Goal: Task Accomplishment & Management: Use online tool/utility

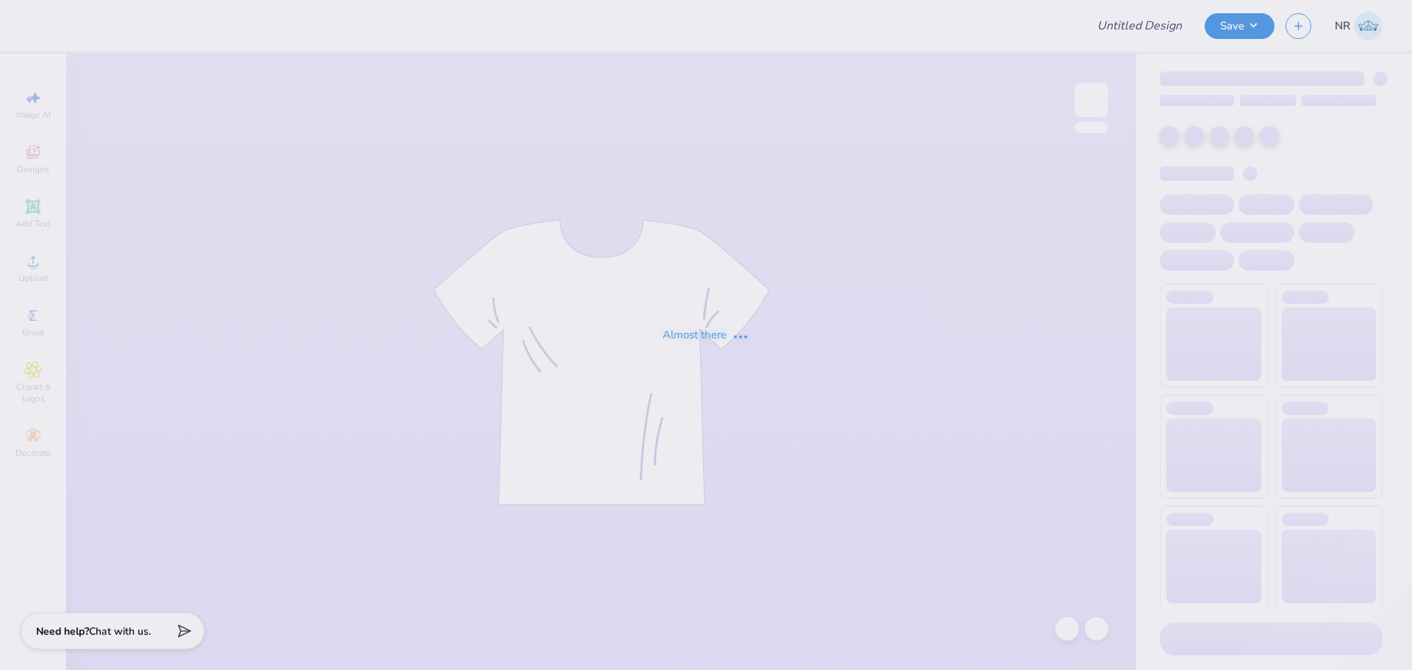
type input "Dem Winter"
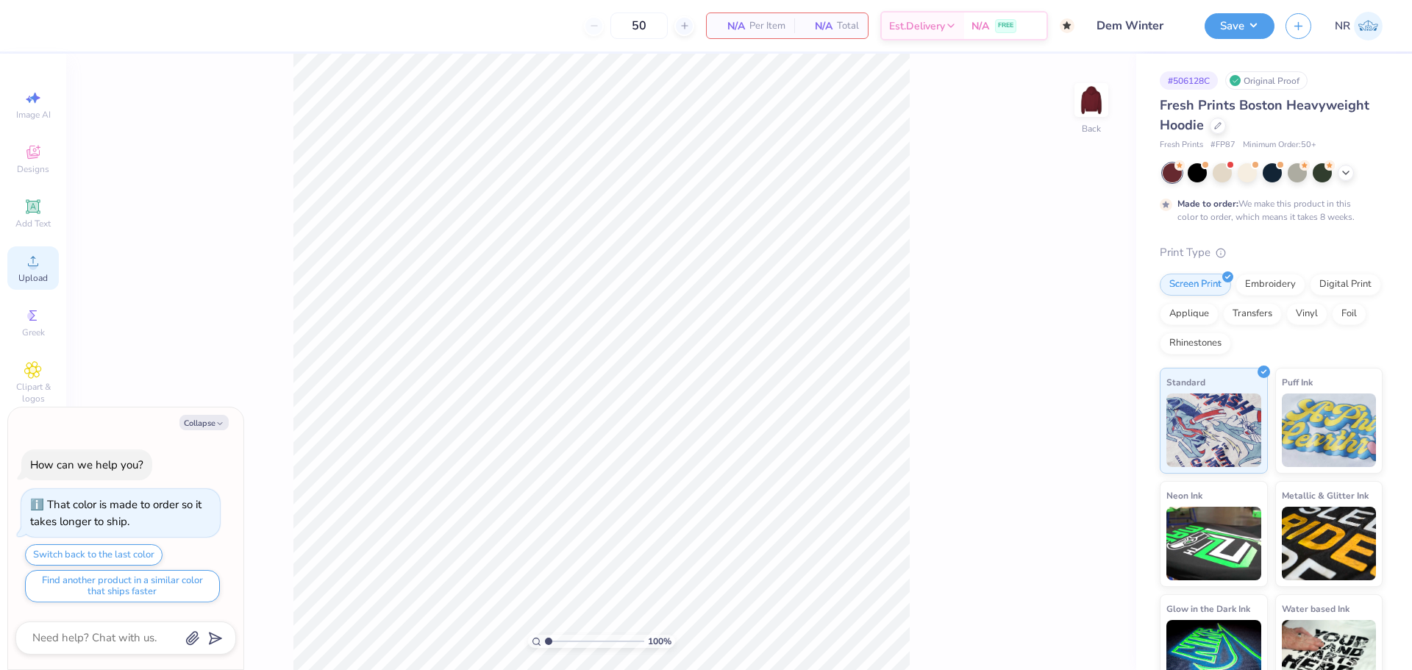
click at [32, 265] on icon at bounding box center [33, 261] width 10 height 10
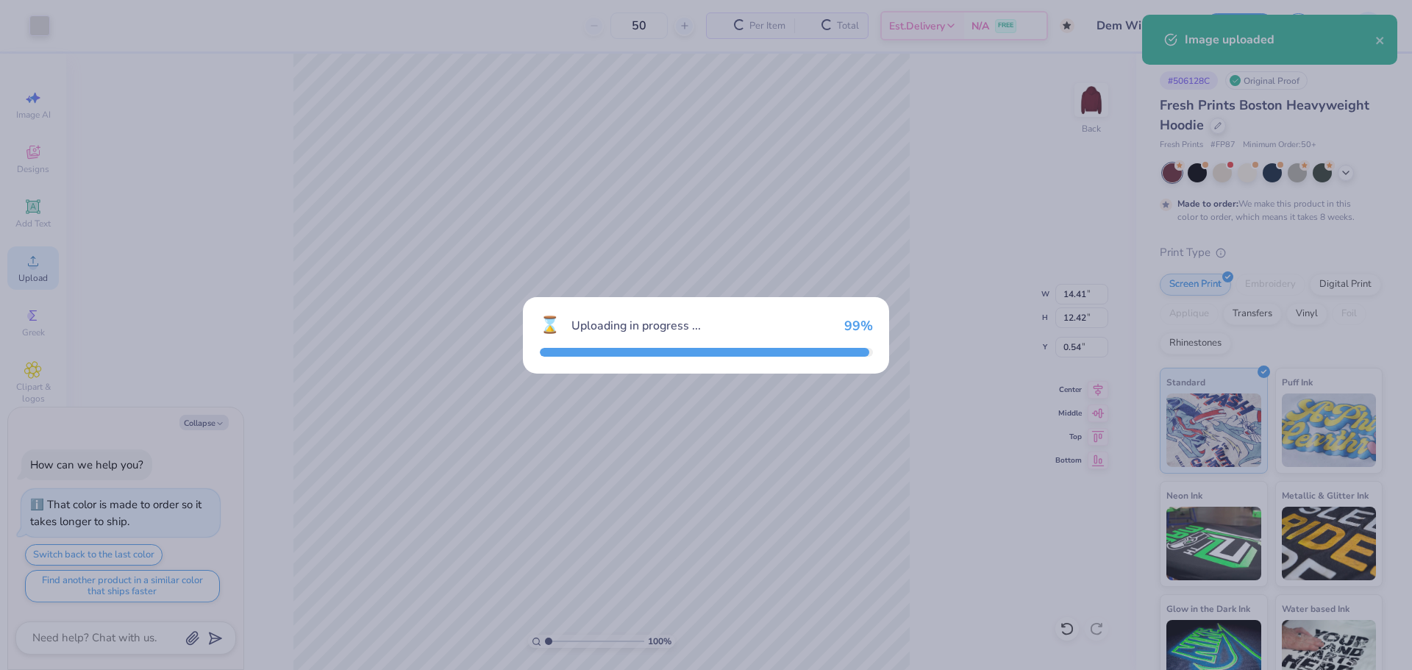
type textarea "x"
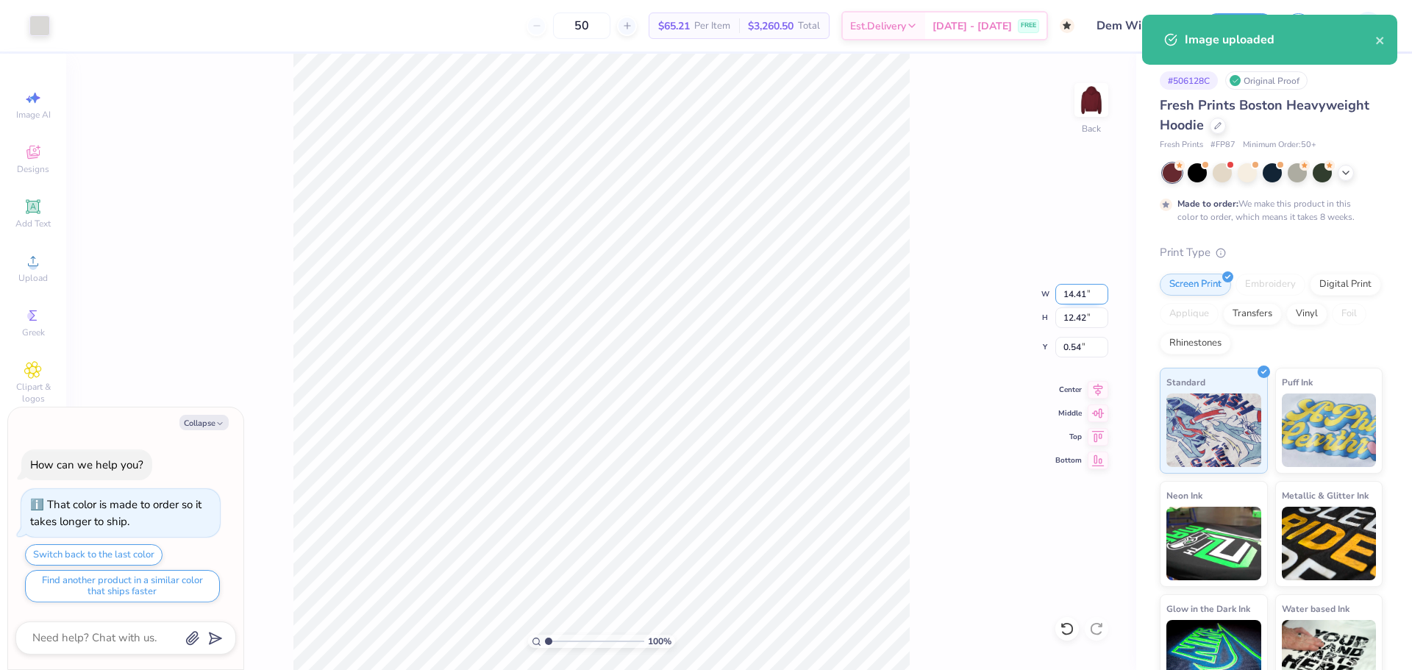
click at [1074, 298] on input "14.41" at bounding box center [1081, 294] width 53 height 21
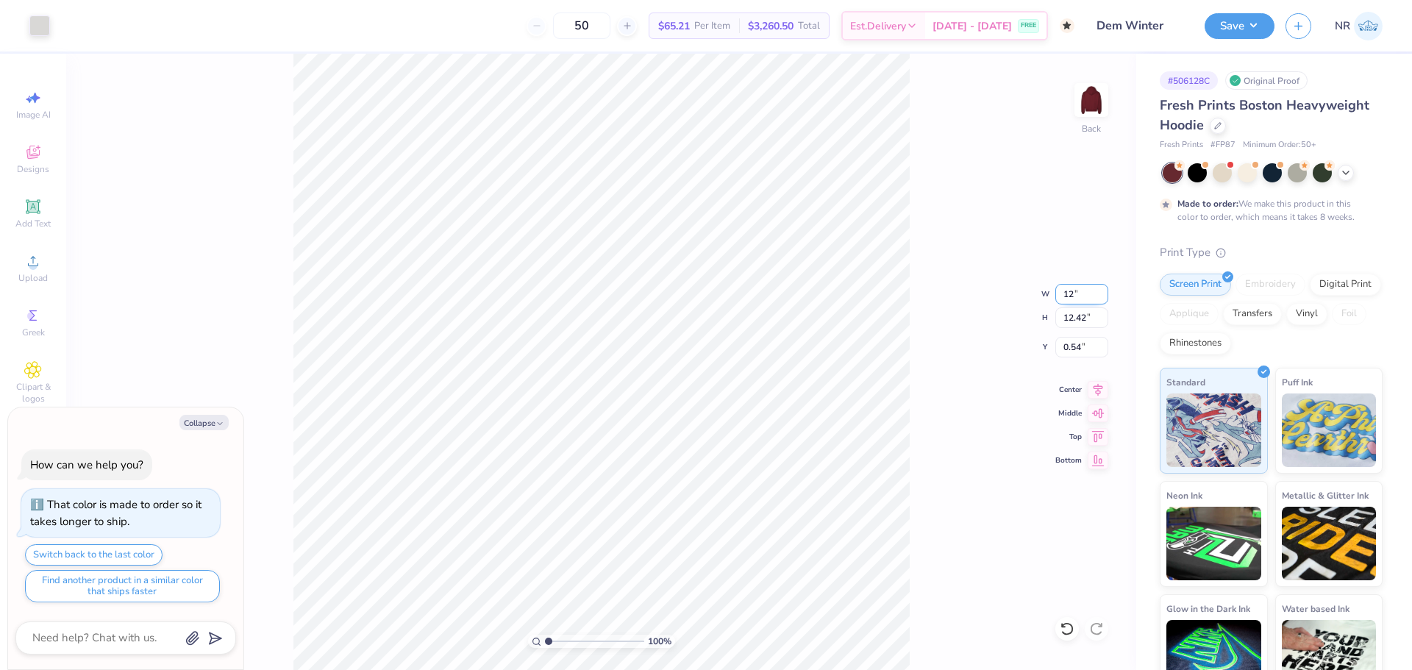
type input "12"
type textarea "x"
type input "12.00"
type input "10.34"
type input "1.58"
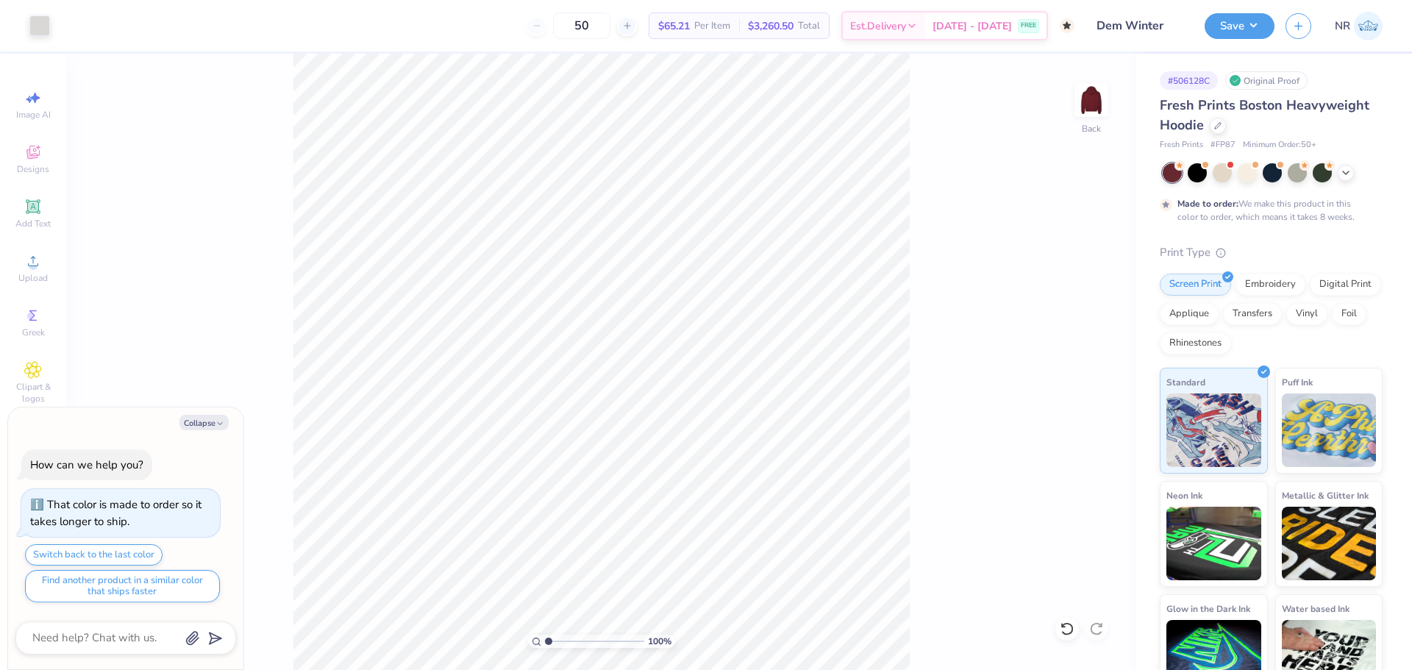
type textarea "x"
click at [1064, 295] on input "12.00" at bounding box center [1081, 294] width 53 height 21
type input "11"
type textarea "x"
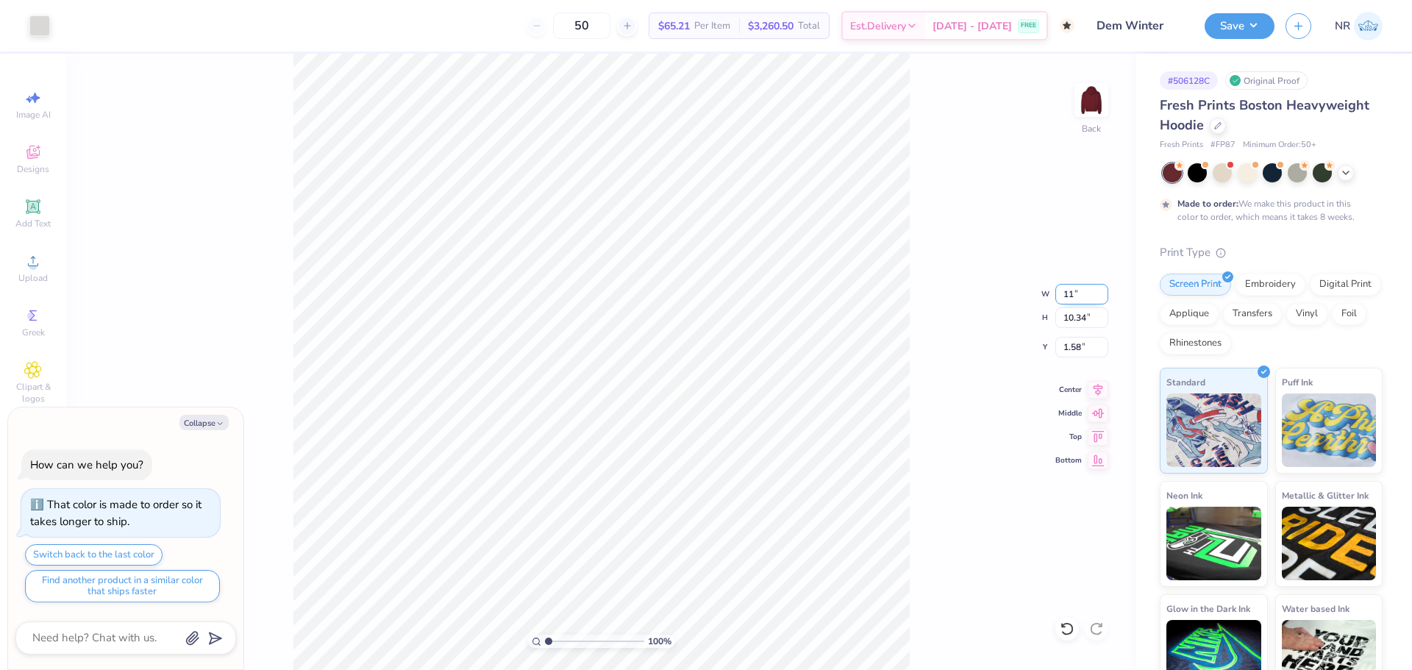
type input "11.00"
type input "9.48"
type input "2.01"
click at [926, 215] on div "100 % Back W 11.00 11.00 " H 9.48 9.48 " Y 2.01 2.01 " Center Middle Top Bottom" at bounding box center [601, 362] width 1070 height 616
type textarea "x"
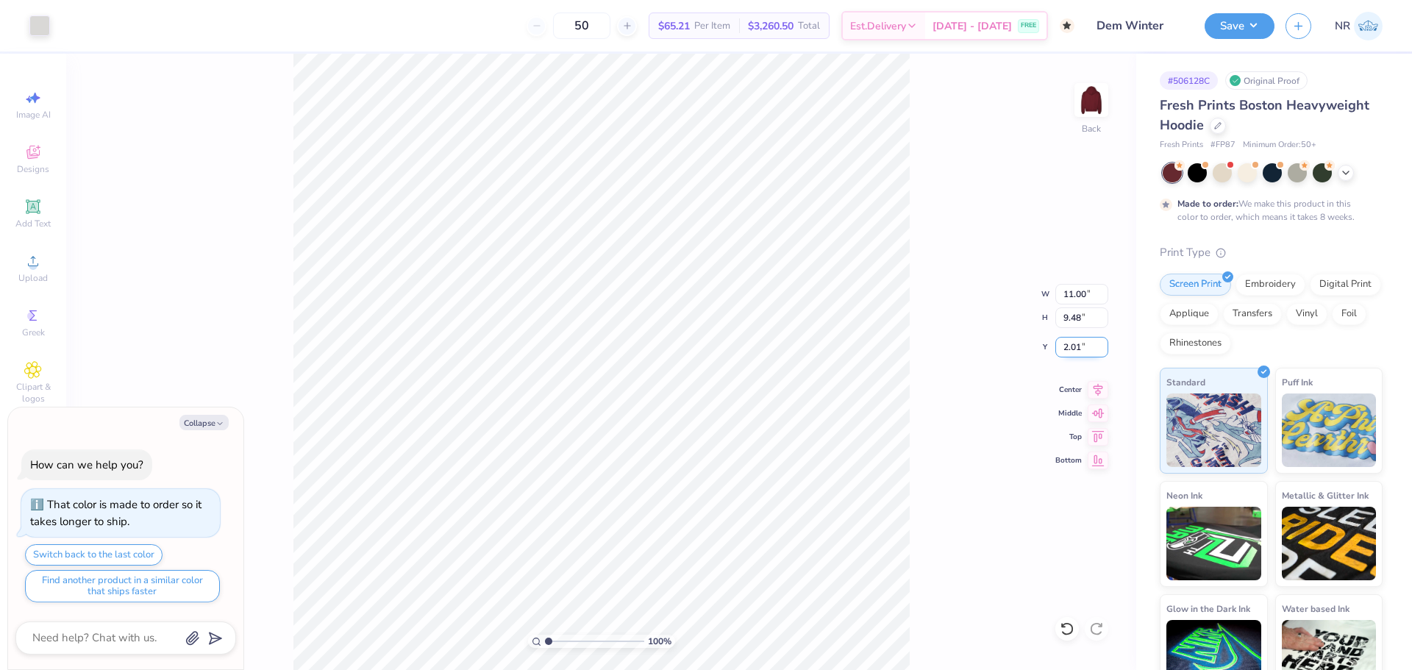
click at [1067, 341] on input "2.01" at bounding box center [1081, 347] width 53 height 21
type input "3"
type textarea "x"
type input "3.00"
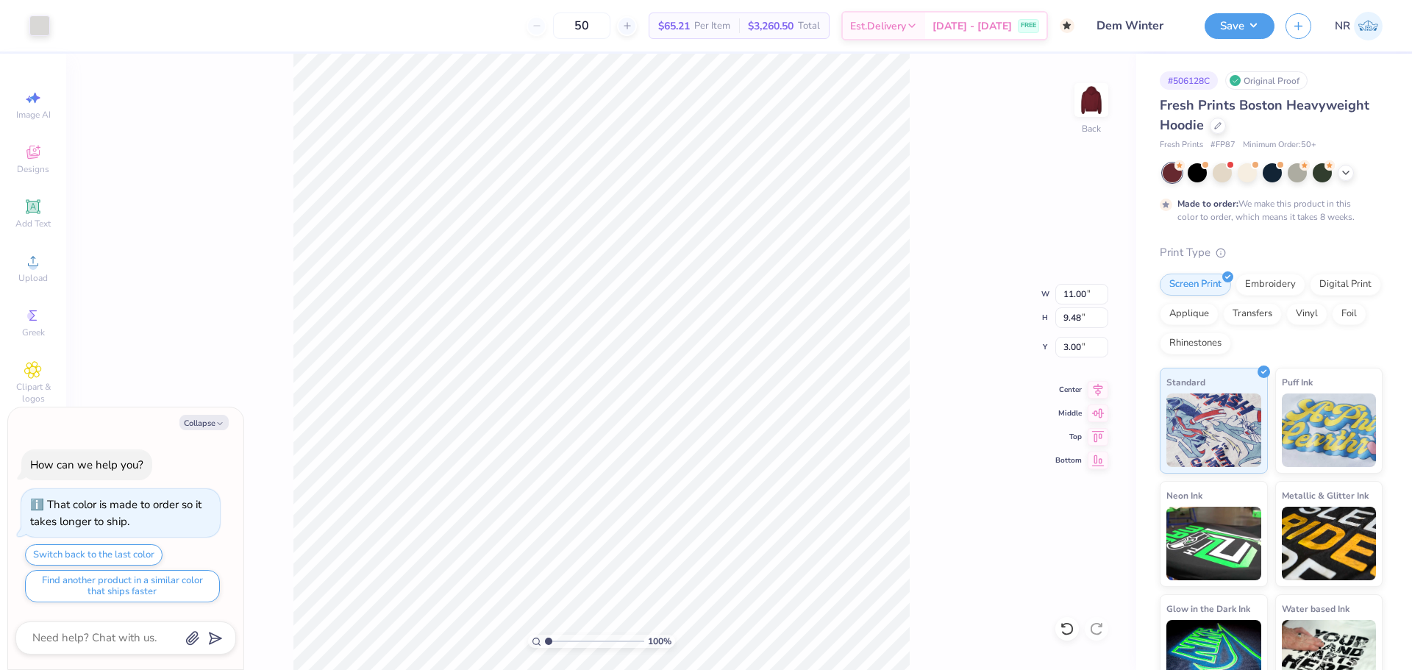
click at [999, 248] on div "100 % Back W 11.00 11.00 " H 9.48 9.48 " Y 3.00 3.00 " Center Middle Top Bottom" at bounding box center [601, 362] width 1070 height 616
type textarea "x"
click at [1078, 290] on input "11.00" at bounding box center [1081, 294] width 53 height 21
type input "10"
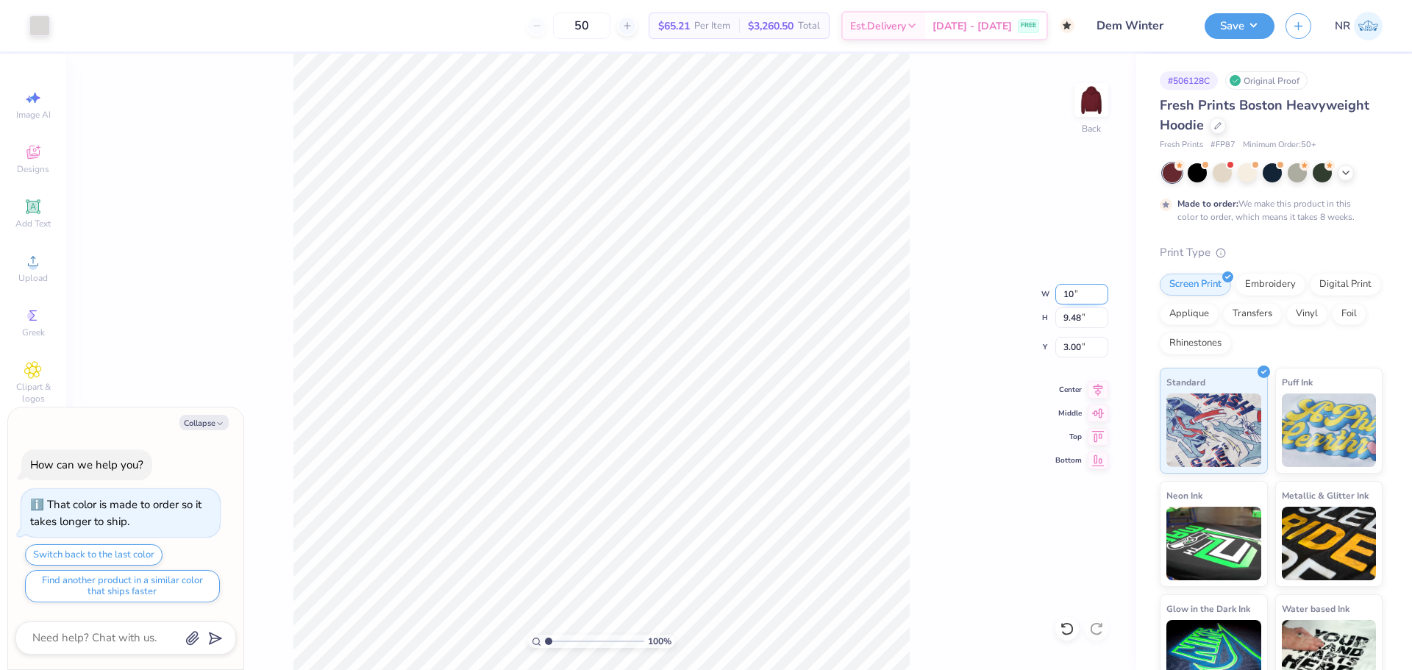
type textarea "x"
type input "10.00"
type input "8.62"
type input "3.43"
drag, startPoint x: 958, startPoint y: 256, endPoint x: 938, endPoint y: 220, distance: 41.1
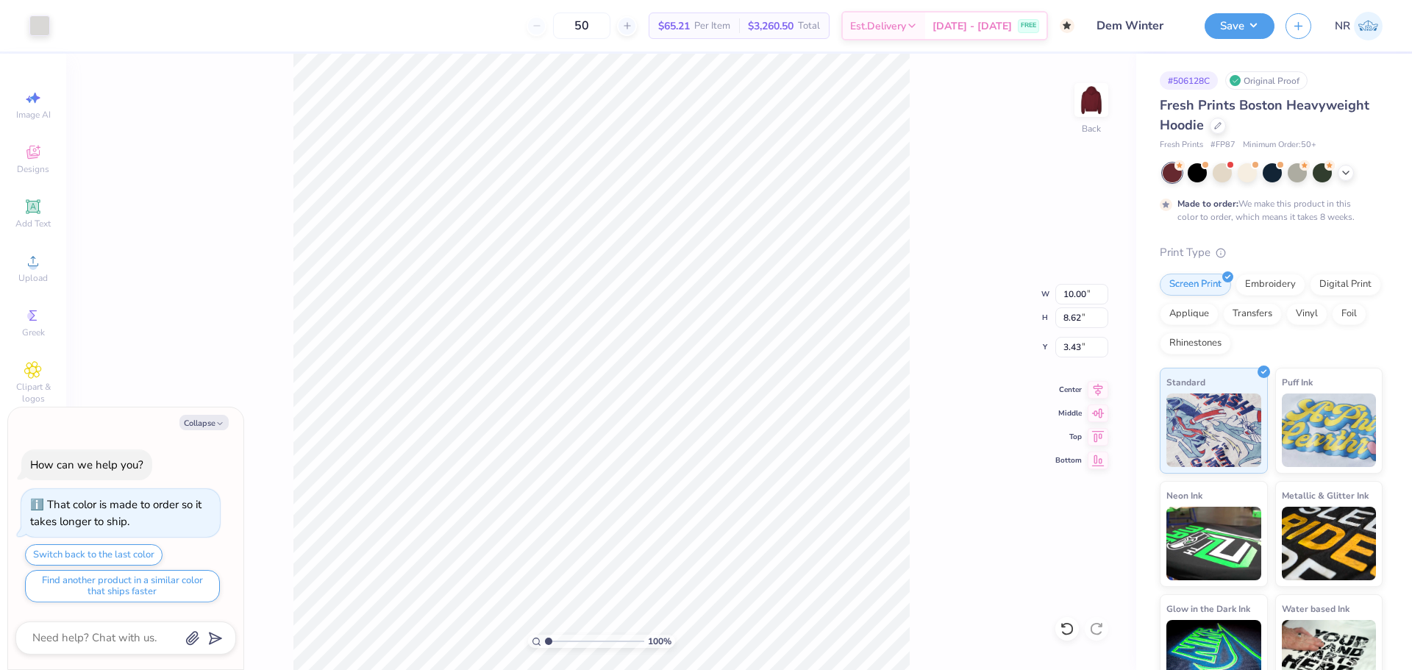
click at [957, 254] on div "100 % Back W 10.00 10.00 " H 8.62 8.62 " Y 3.43 3.43 " Center Middle Top Bottom" at bounding box center [601, 362] width 1070 height 616
click at [938, 220] on div "100 % Back W 10.00 H 8.62 Y 3.43 Center Middle Top Bottom" at bounding box center [601, 362] width 1070 height 616
type textarea "x"
click at [1077, 347] on input "3.43" at bounding box center [1081, 347] width 53 height 21
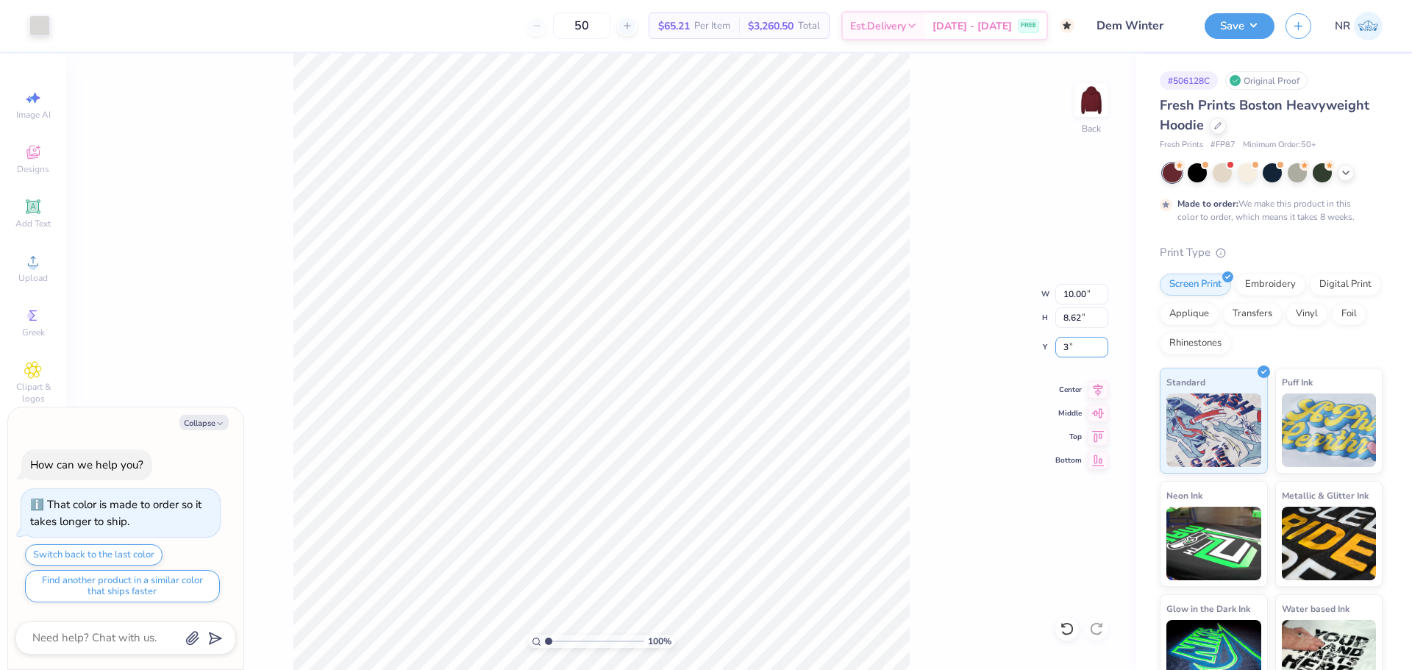
type input "3"
type textarea "x"
type input "3.00"
click at [926, 229] on div "100 % Back" at bounding box center [601, 362] width 1070 height 616
click at [1098, 392] on icon at bounding box center [1097, 388] width 21 height 18
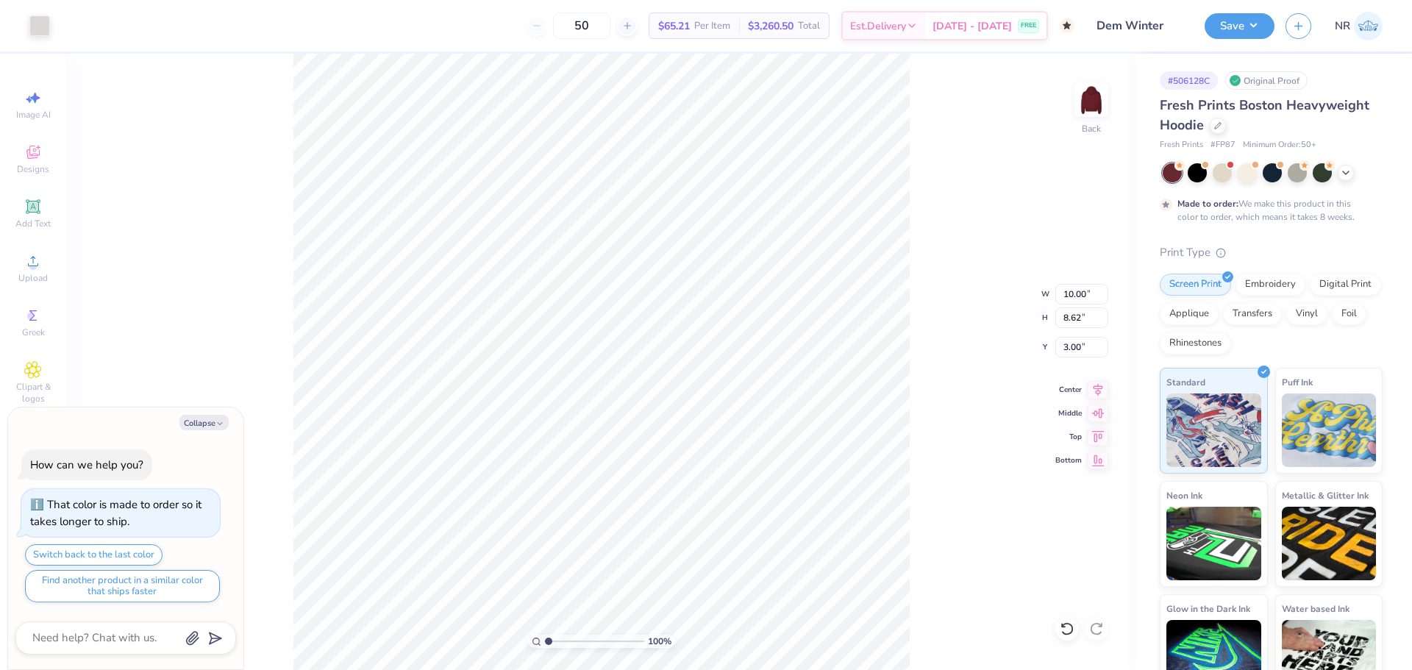
click at [976, 227] on div "100 % Back W 10.00 10.00 " H 8.62 8.62 " Y 3.00 3.00 " Center Middle Top Bottom" at bounding box center [601, 362] width 1070 height 616
click at [948, 212] on div "100 % Back W 10.00 H 8.62 Y 3.00 Center Middle Top Bottom" at bounding box center [601, 362] width 1070 height 616
click at [914, 166] on div "100 % Back W 10.00 10.00 " H 8.62 8.62 " Y 3.00 3.00 " Center Middle Top Bottom" at bounding box center [601, 362] width 1070 height 616
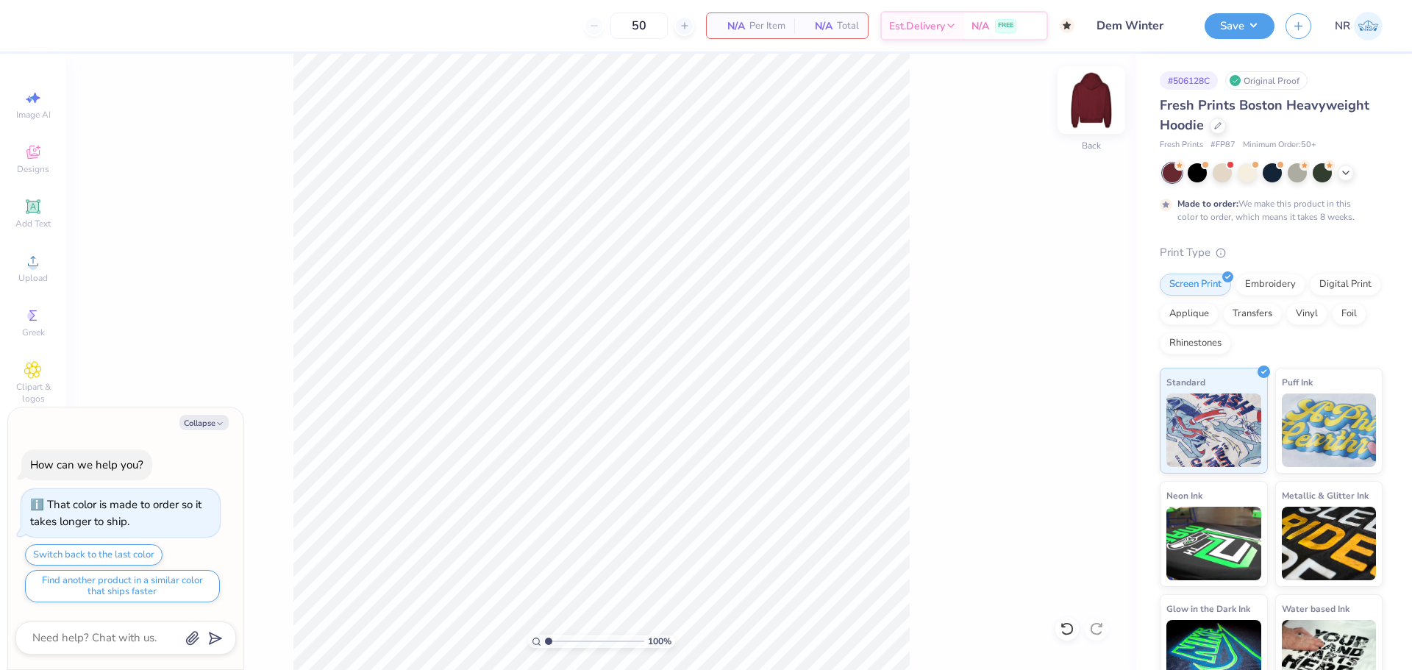
click at [1103, 96] on img at bounding box center [1091, 100] width 59 height 59
click at [1094, 100] on img at bounding box center [1090, 99] width 29 height 29
click at [41, 270] on div "Upload" at bounding box center [32, 267] width 51 height 43
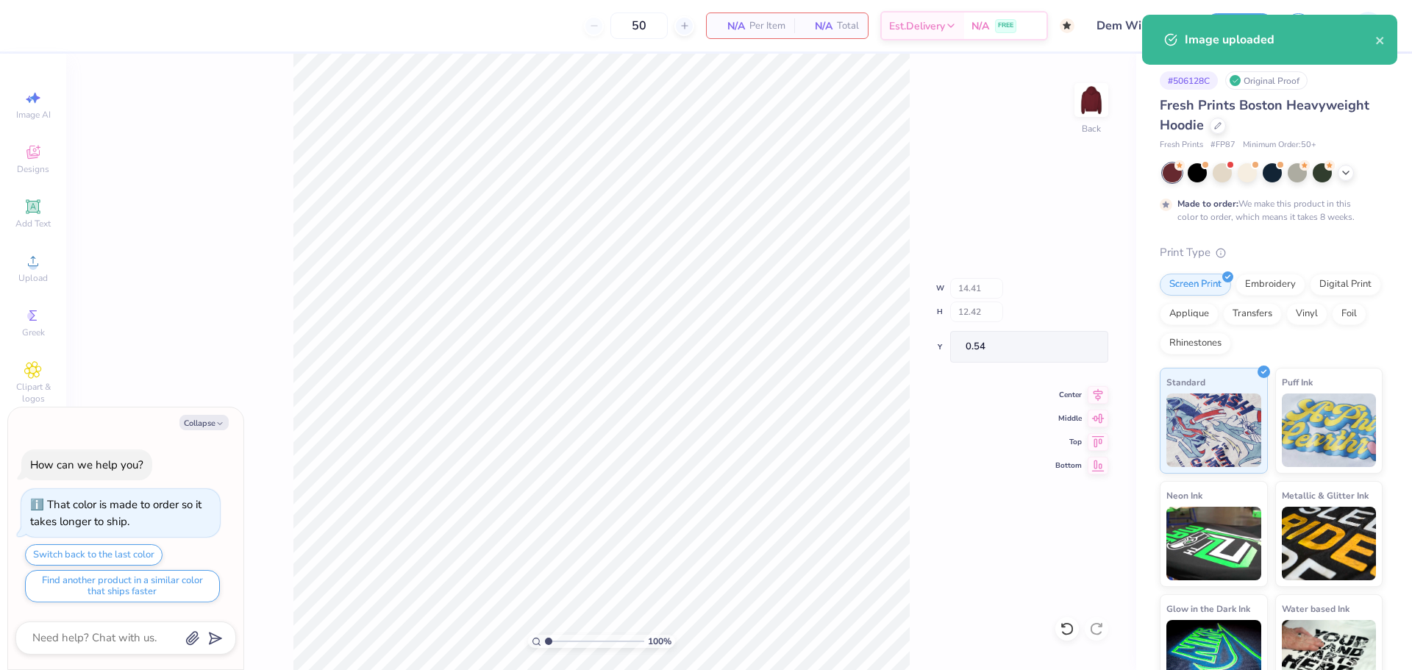
click at [944, 274] on div "100 % Back W 14.41 H 12.42 Y 0.54 Center Middle Top Bottom" at bounding box center [601, 362] width 1070 height 616
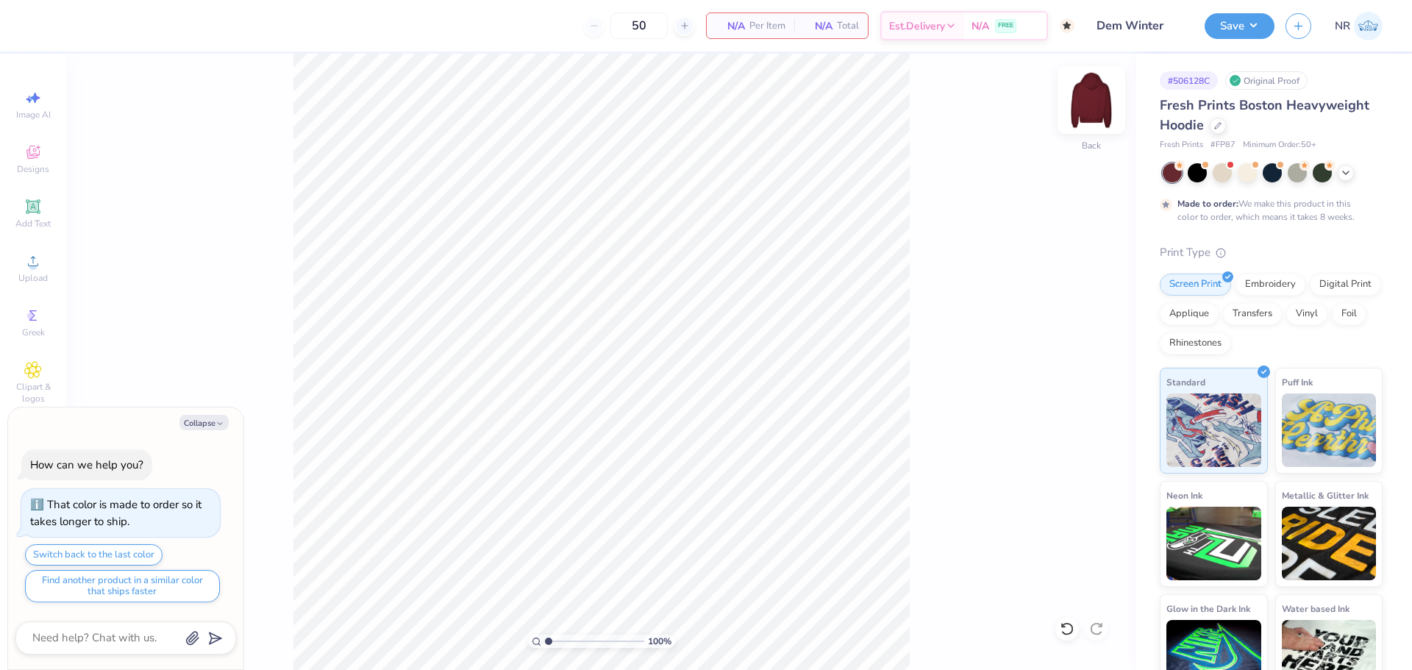
click at [1090, 107] on img at bounding box center [1091, 100] width 59 height 59
click at [20, 270] on div "Upload" at bounding box center [32, 267] width 51 height 43
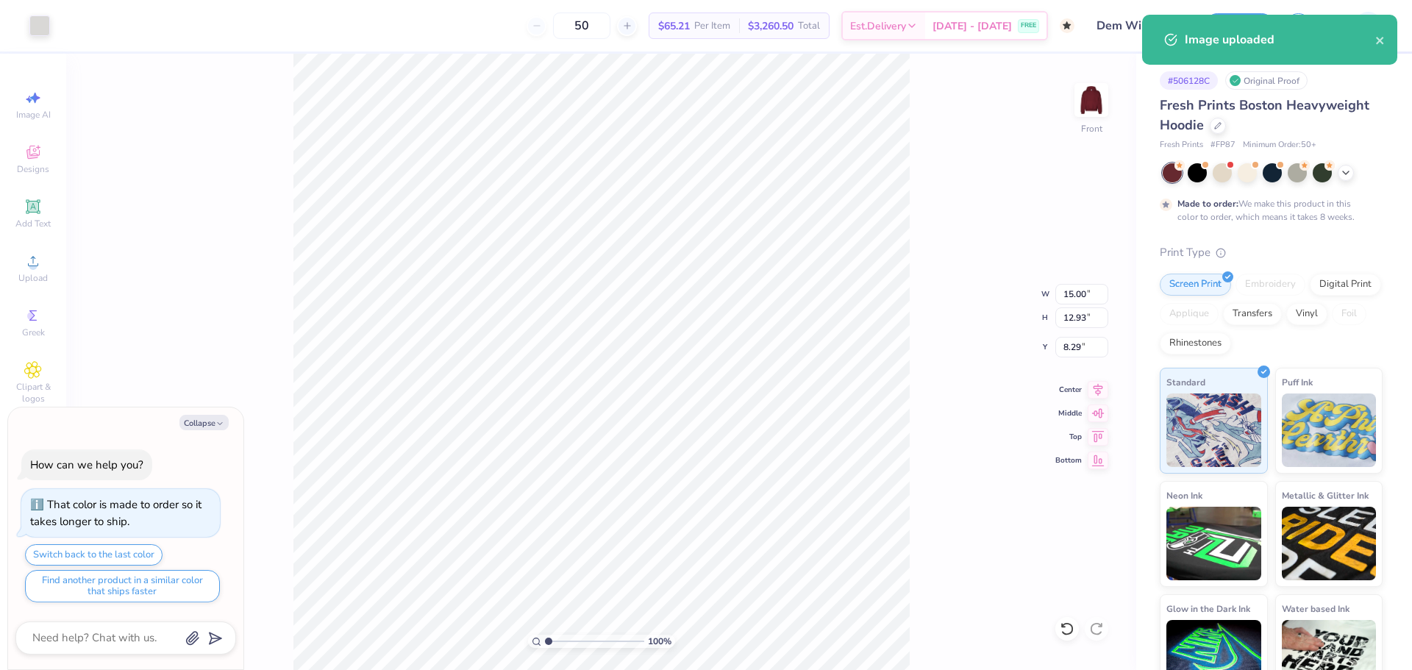
type textarea "x"
click at [1072, 344] on input "5.71" at bounding box center [1081, 347] width 53 height 21
type input "3"
type input "6"
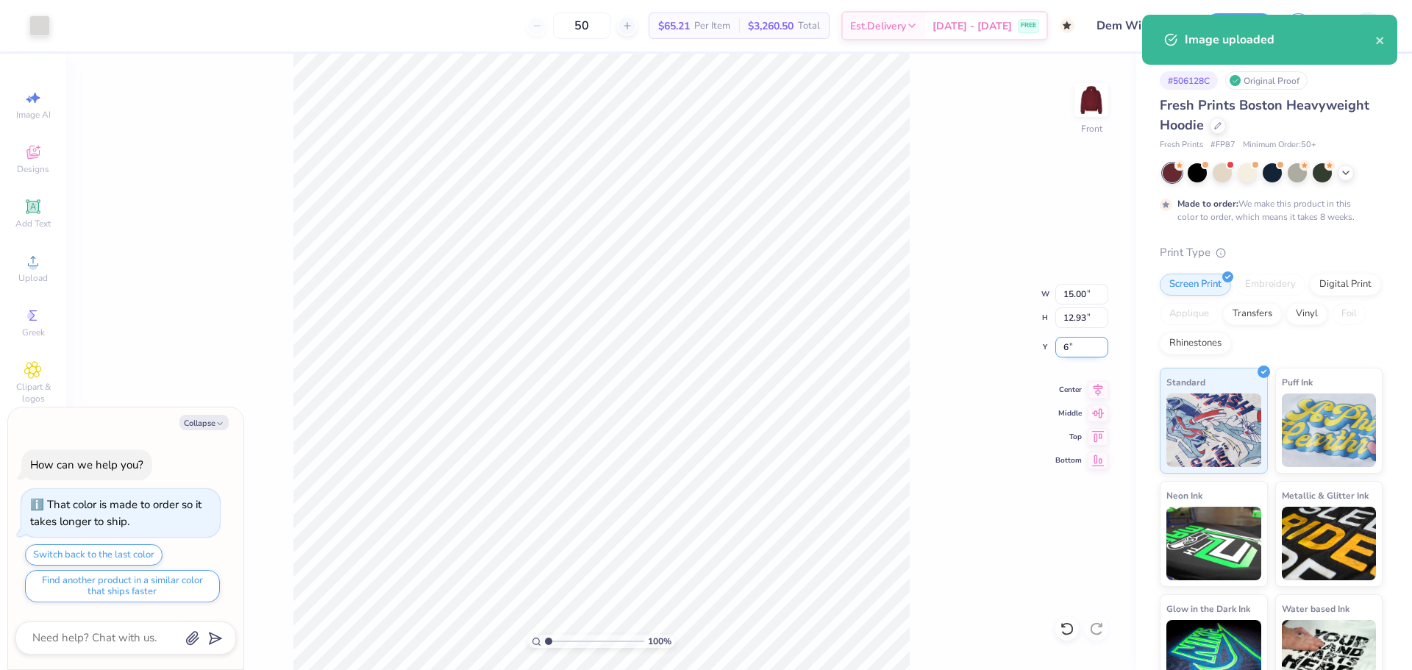
type textarea "x"
type input "6.00"
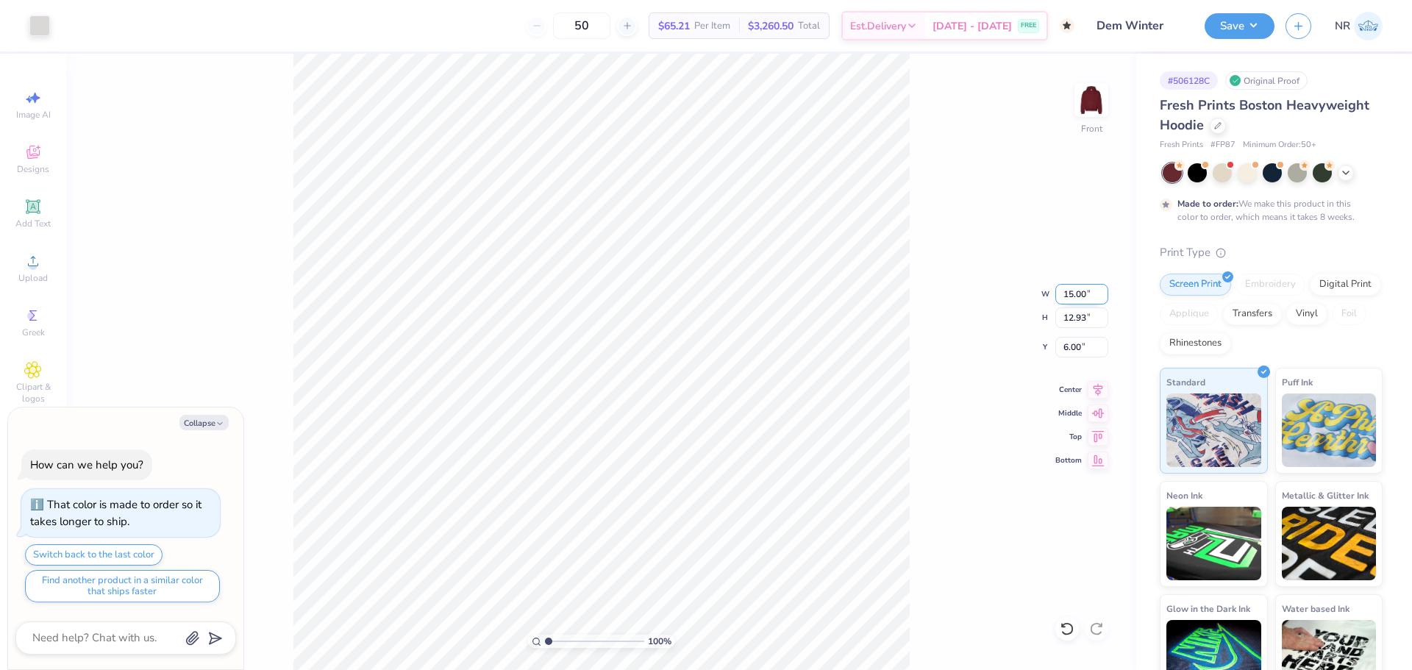
click at [1080, 294] on input "15.00" at bounding box center [1081, 294] width 53 height 21
type input "12"
type textarea "x"
type input "12.00"
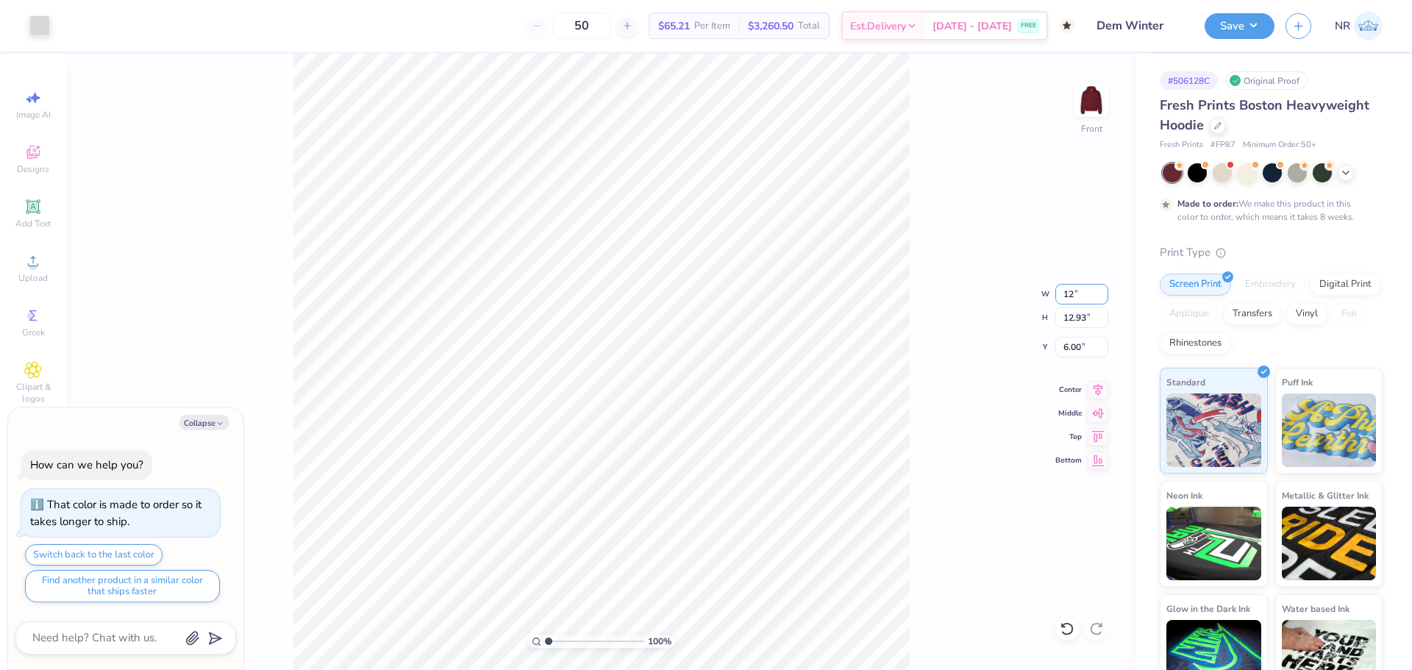
type input "10.34"
type input "7.29"
type textarea "x"
click at [1072, 351] on input "7.29" at bounding box center [1081, 347] width 53 height 21
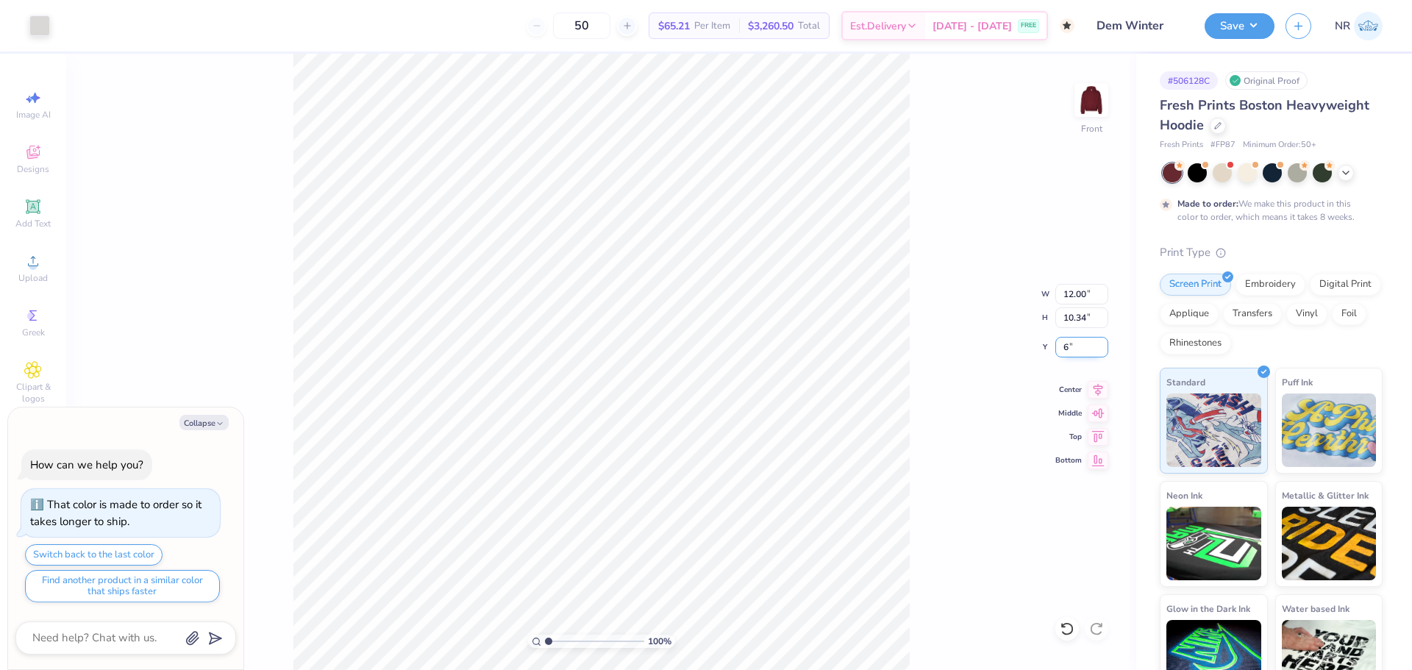
type input "6"
type textarea "x"
type input "6.00"
click at [915, 246] on div "100 % Front W 12.00 12.00 " H 10.34 10.34 " Y 6.00 6.00 " Center Middle Top Bot…" at bounding box center [601, 362] width 1070 height 616
click at [943, 234] on div "100 % Front" at bounding box center [601, 362] width 1070 height 616
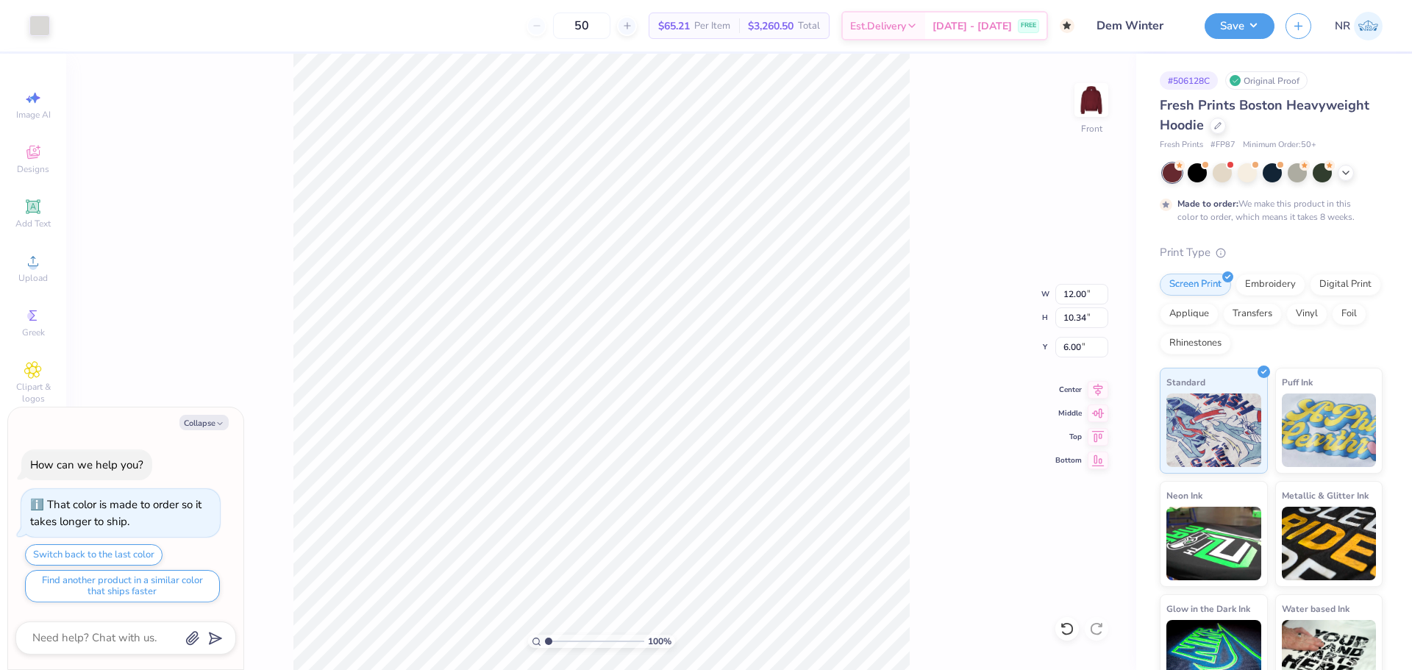
type textarea "x"
click at [1071, 299] on input "12.00" at bounding box center [1081, 294] width 53 height 21
click at [1072, 293] on input "12.00" at bounding box center [1081, 294] width 53 height 21
type input "12.5"
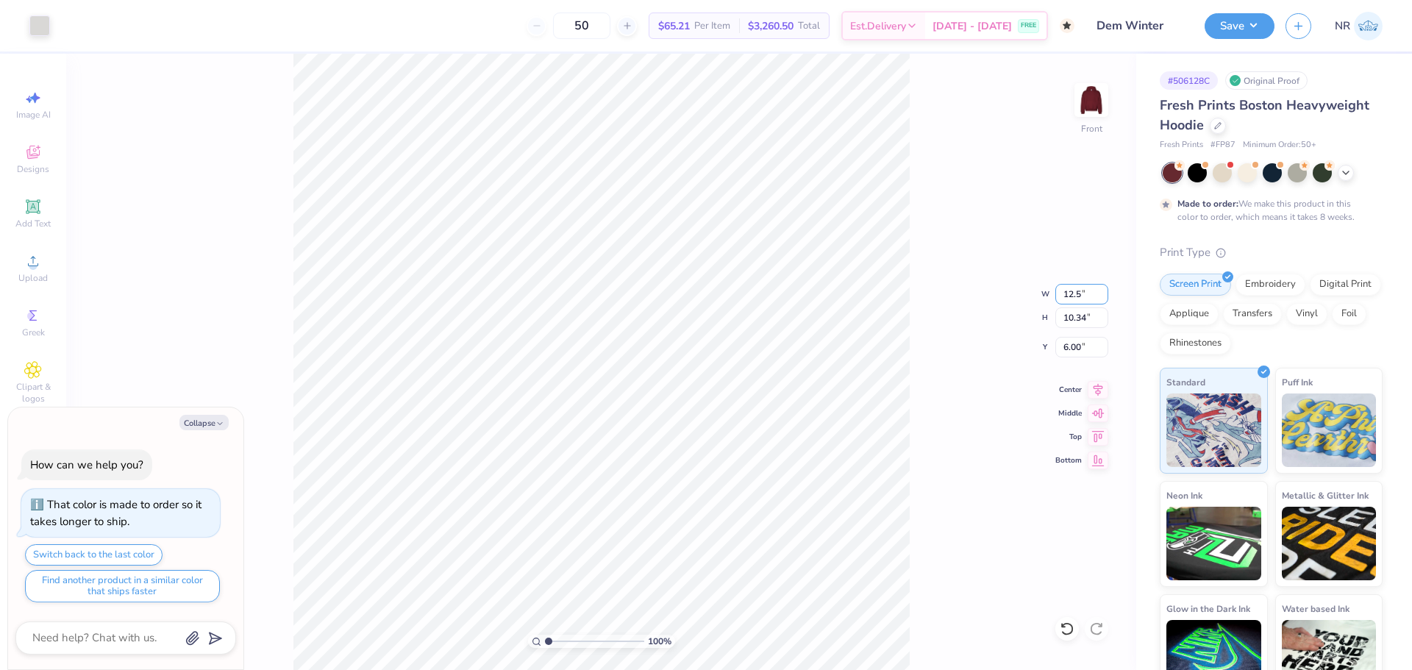
type textarea "x"
type input "12.50"
type input "10.78"
type input "5.78"
type textarea "x"
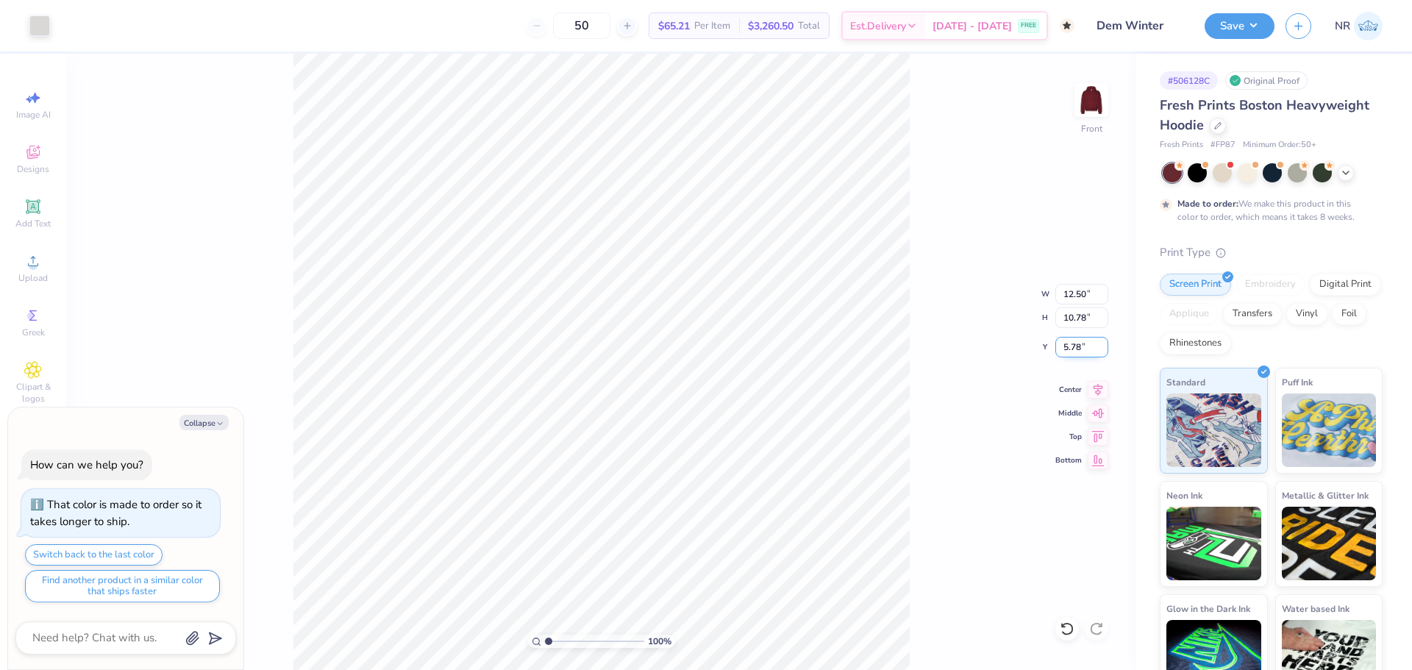
click at [1069, 347] on input "5.78" at bounding box center [1081, 347] width 53 height 21
type input "6"
type textarea "x"
type input "6.00"
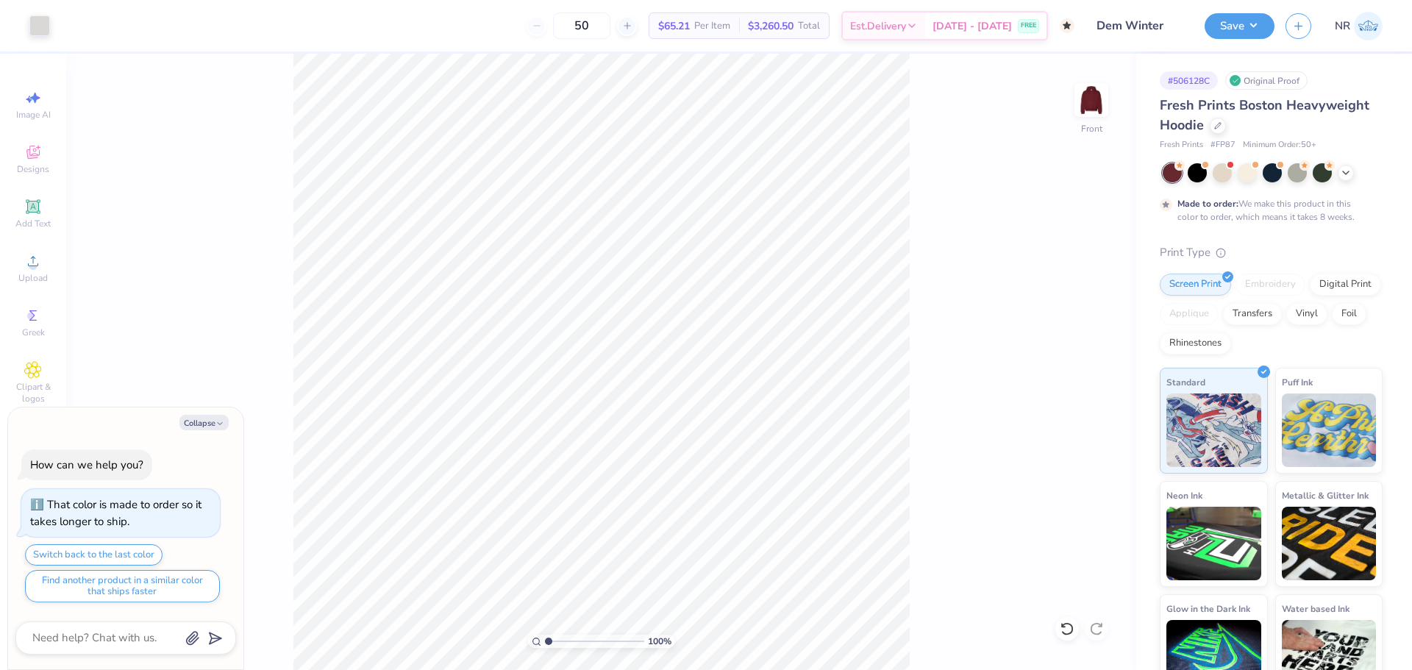
click at [948, 147] on div "100 % Front" at bounding box center [601, 362] width 1070 height 616
type textarea "x"
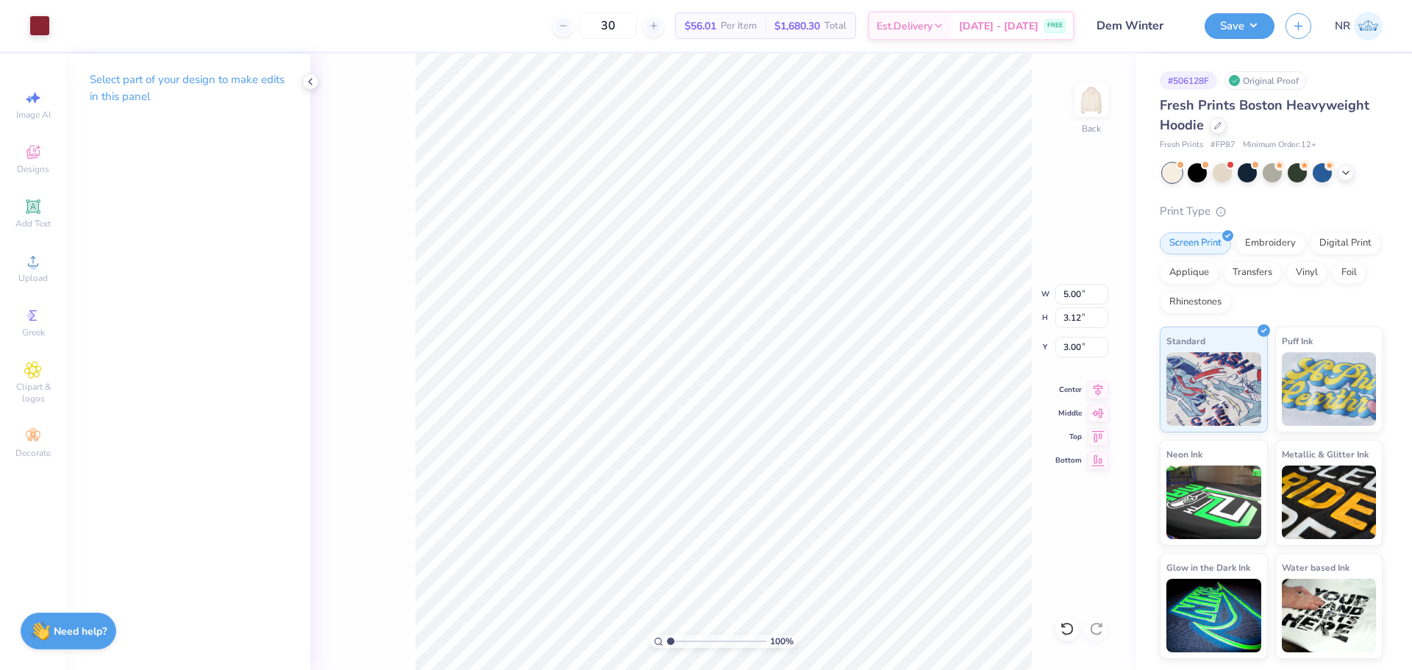
click at [1094, 8] on div "Design Title Dem Winter" at bounding box center [1139, 25] width 108 height 51
click at [475, 24] on div "30 $56.01 Per Item $1,680.30 Total Est. Delivery Aug 22 - 25 FREE" at bounding box center [567, 25] width 1013 height 51
click at [1246, 19] on button "Save" at bounding box center [1239, 24] width 70 height 26
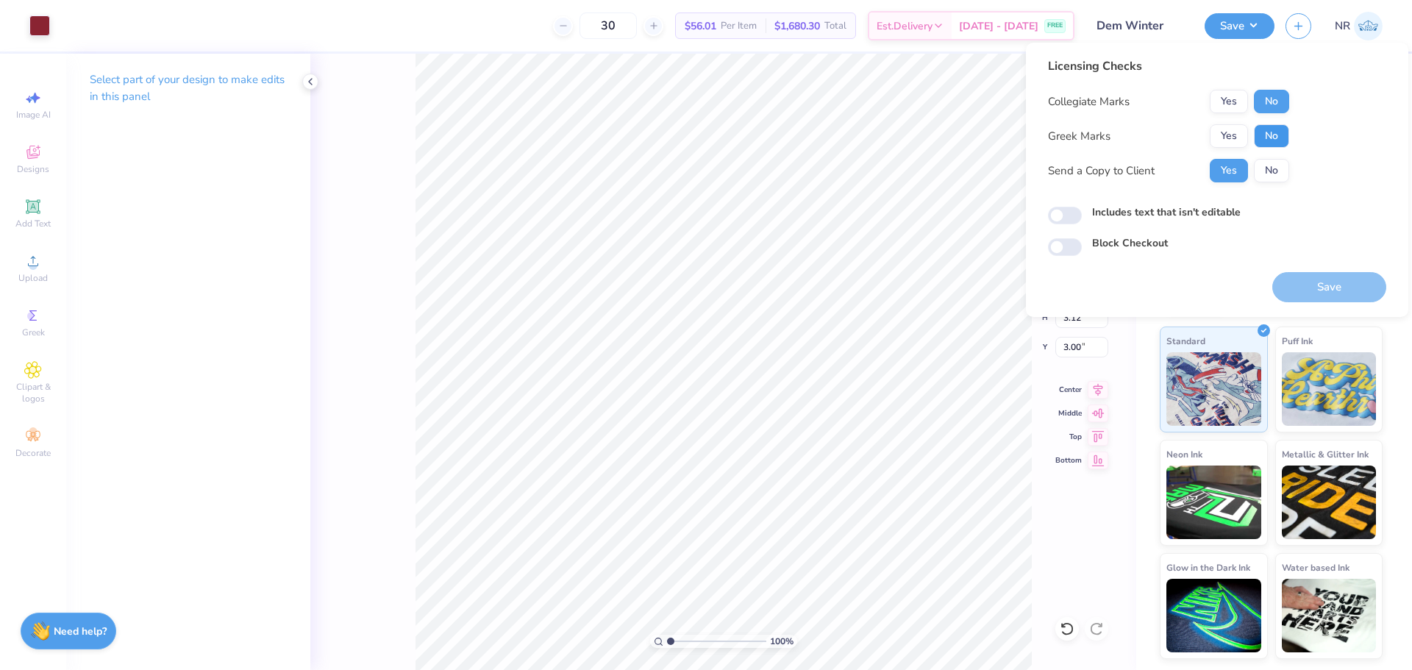
click at [1276, 135] on button "No" at bounding box center [1271, 136] width 35 height 24
click at [1361, 283] on button "Save" at bounding box center [1329, 287] width 114 height 30
click at [493, 19] on div "30 $56.01 Per Item $1,680.30 Total Est. Delivery Aug 22 - 25 FREE" at bounding box center [567, 25] width 1013 height 51
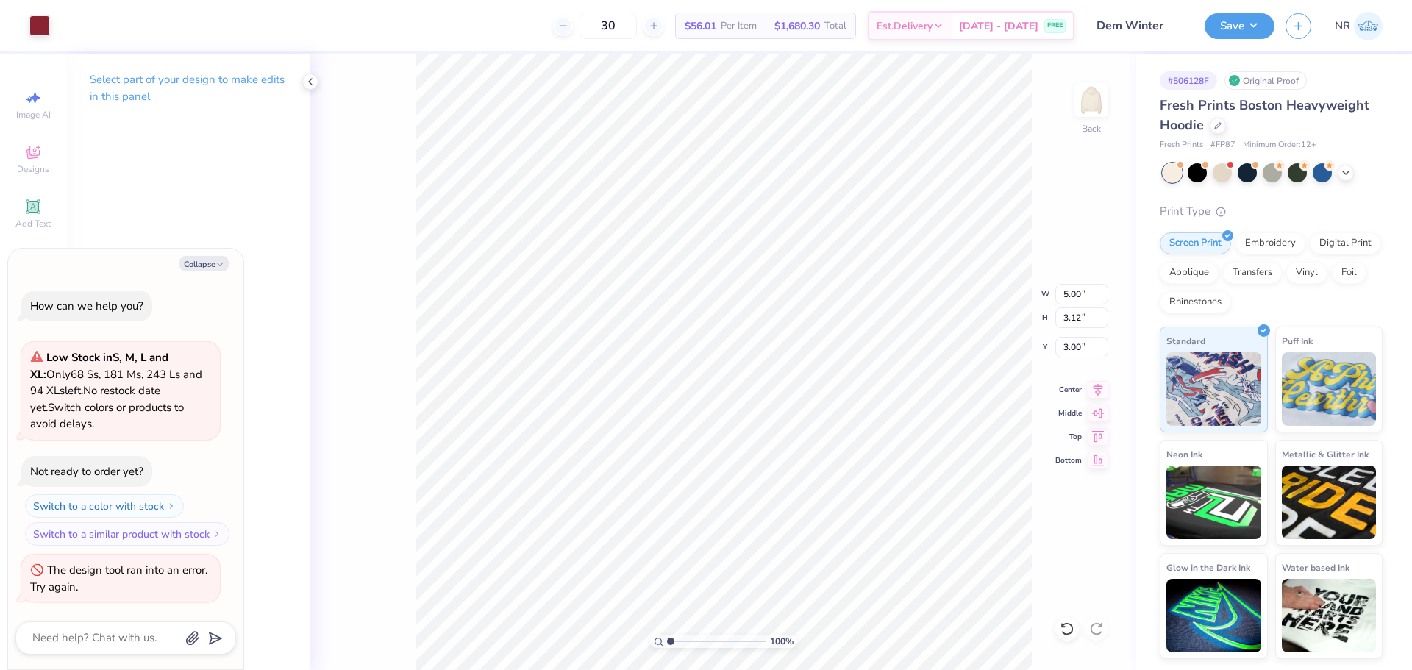
click at [412, 35] on div "30 $56.01 Per Item $1,680.30 Total Est. Delivery Aug 22 - 25 FREE" at bounding box center [567, 25] width 1013 height 51
click at [1248, 25] on button "Save" at bounding box center [1239, 24] width 70 height 26
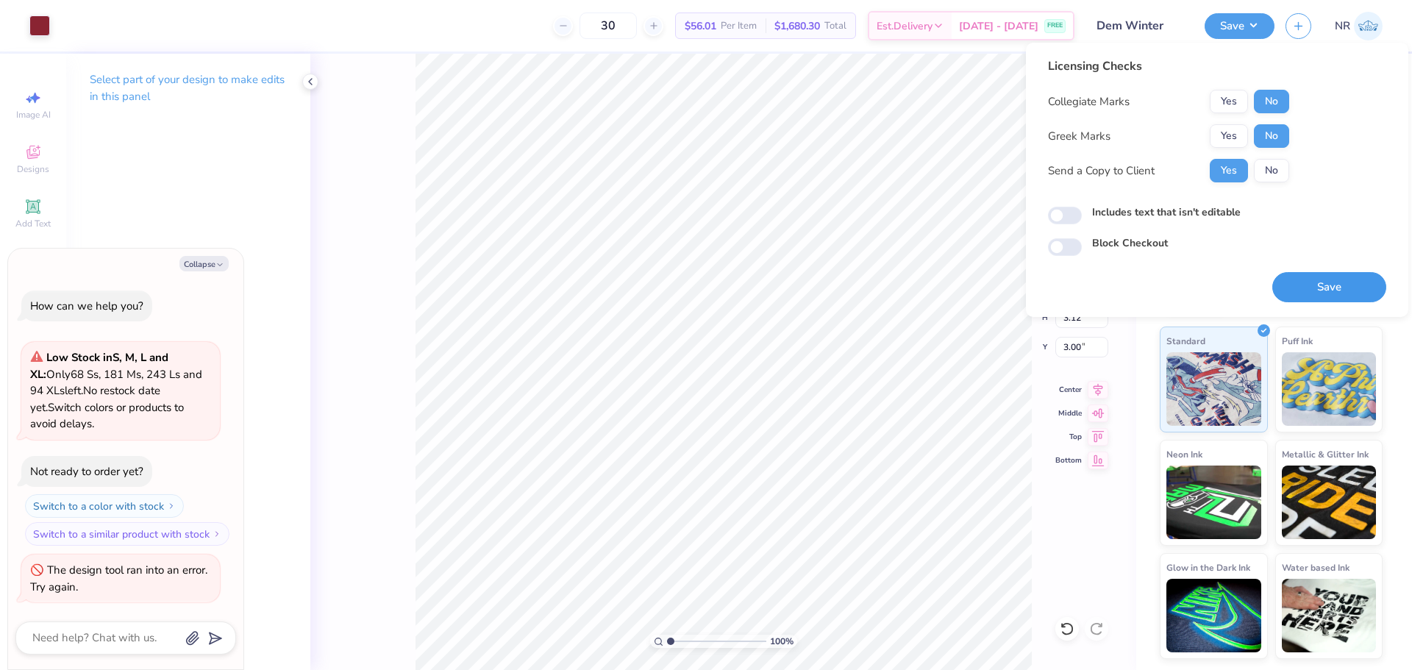
click at [1307, 299] on button "Save" at bounding box center [1329, 287] width 114 height 30
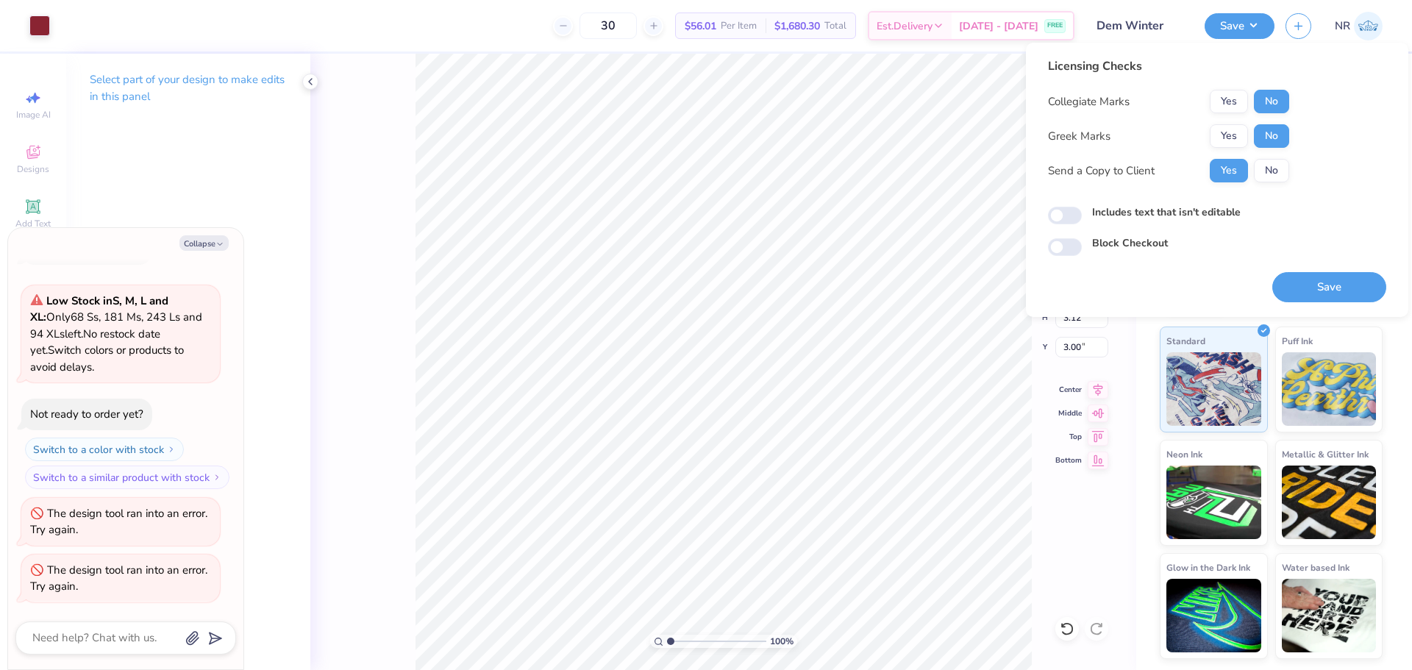
click at [388, 15] on div "30 $56.01 Per Item $1,680.30 Total Est. Delivery Aug 22 - 25 FREE" at bounding box center [567, 25] width 1013 height 51
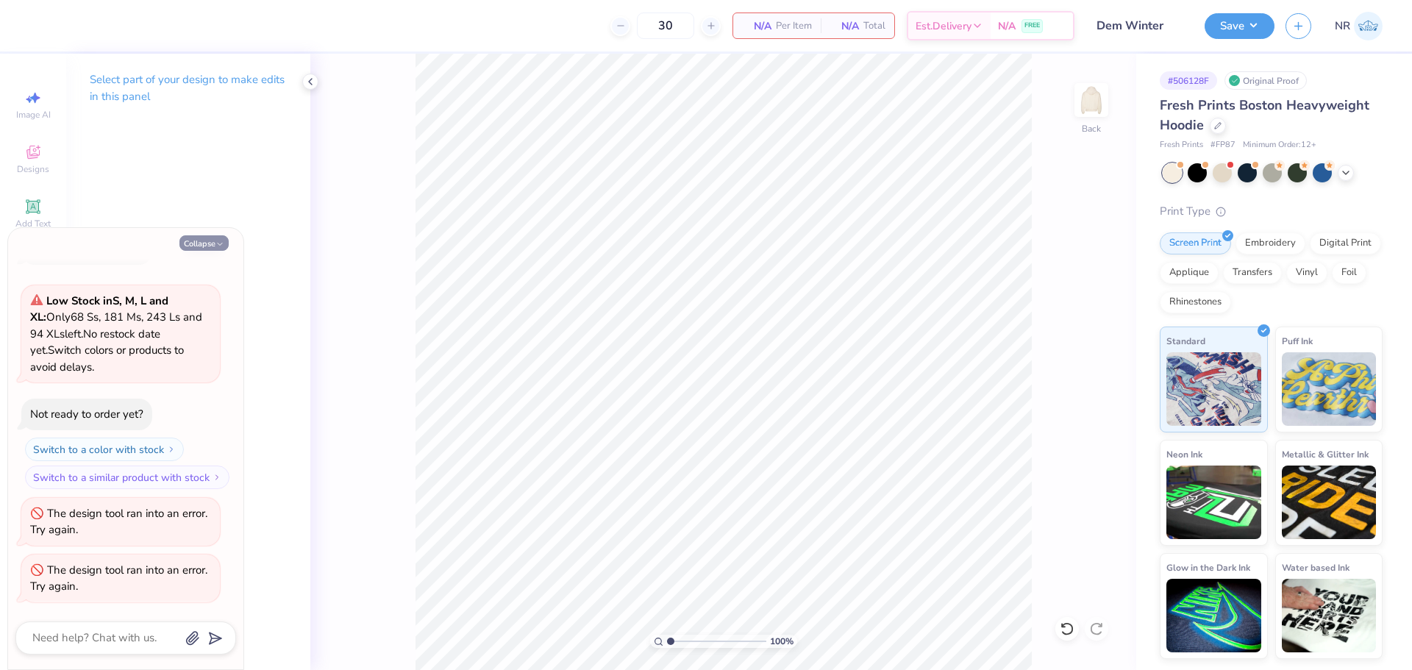
click at [188, 248] on button "Collapse" at bounding box center [203, 242] width 49 height 15
type textarea "x"
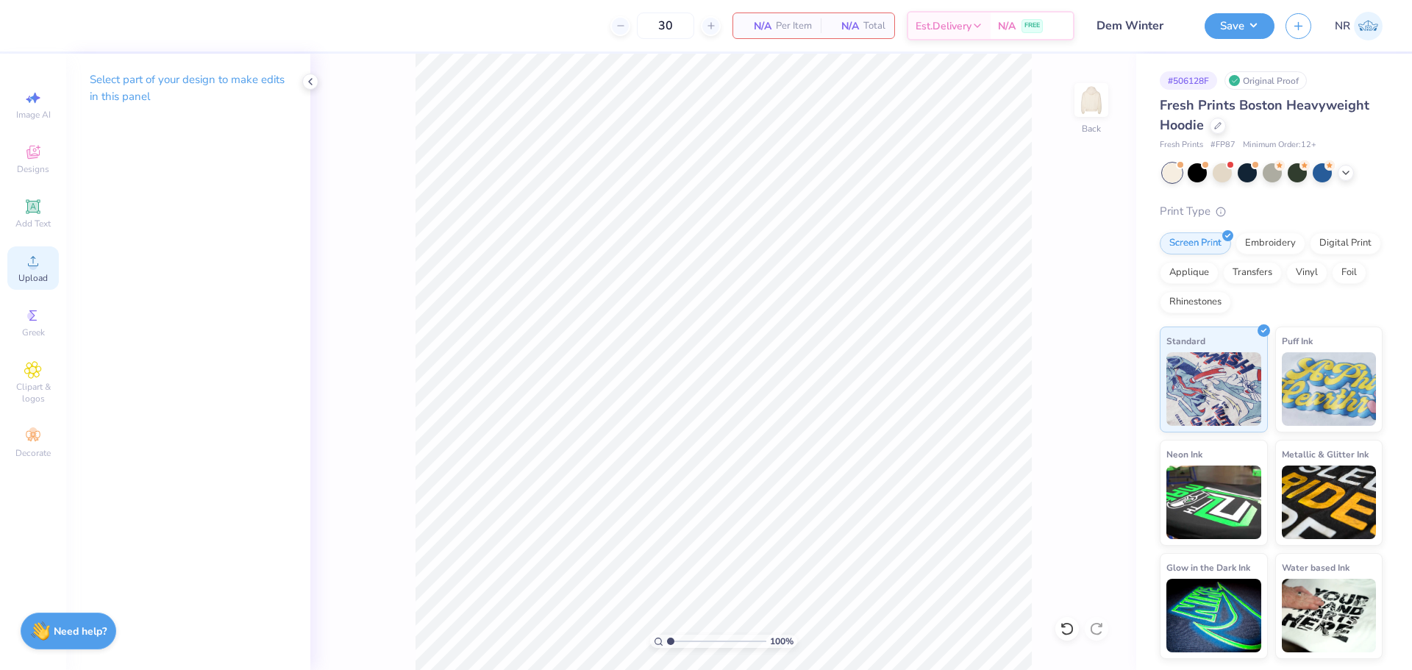
click at [45, 266] on div "Upload" at bounding box center [32, 267] width 51 height 43
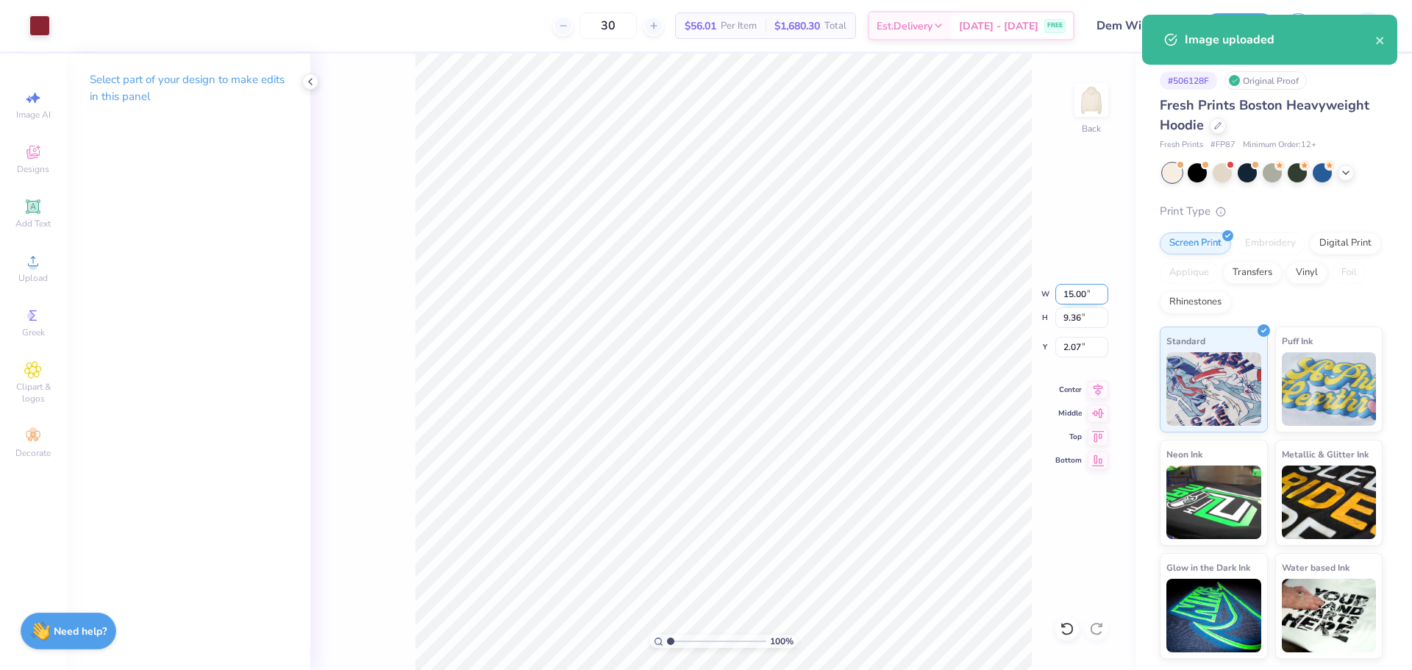
click at [1079, 296] on input "15.00" at bounding box center [1081, 294] width 53 height 21
type input "5.00"
type input "3.12"
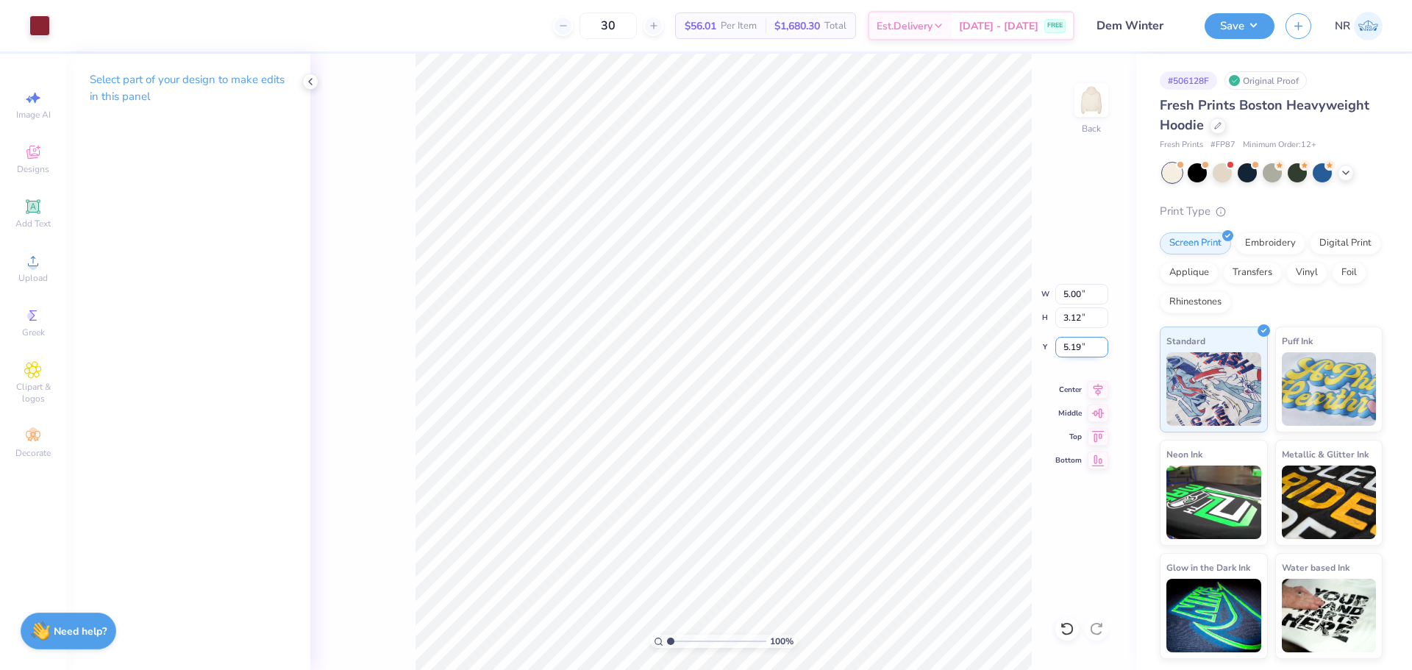
click at [1071, 346] on input "5.19" at bounding box center [1081, 347] width 53 height 21
type input "3.00"
click at [1101, 385] on icon at bounding box center [1098, 387] width 10 height 12
click at [1233, 25] on button "Save" at bounding box center [1239, 24] width 70 height 26
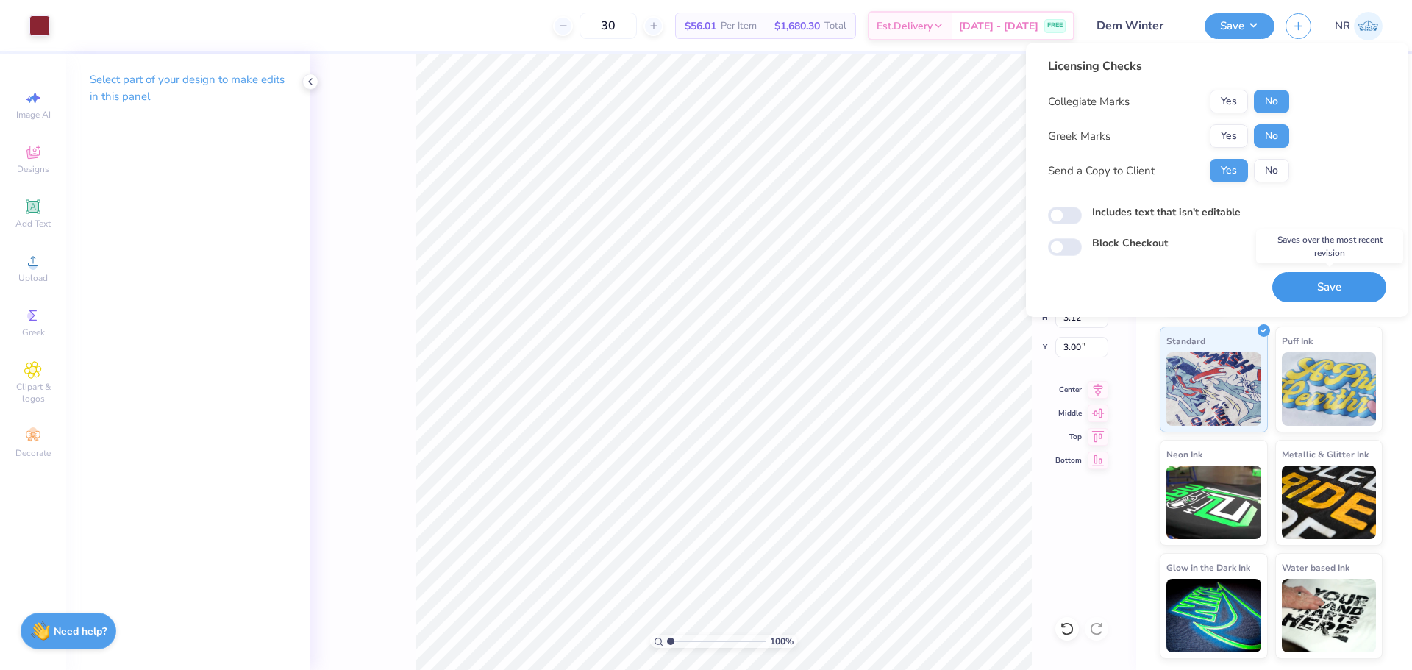
click at [1332, 290] on button "Save" at bounding box center [1329, 287] width 114 height 30
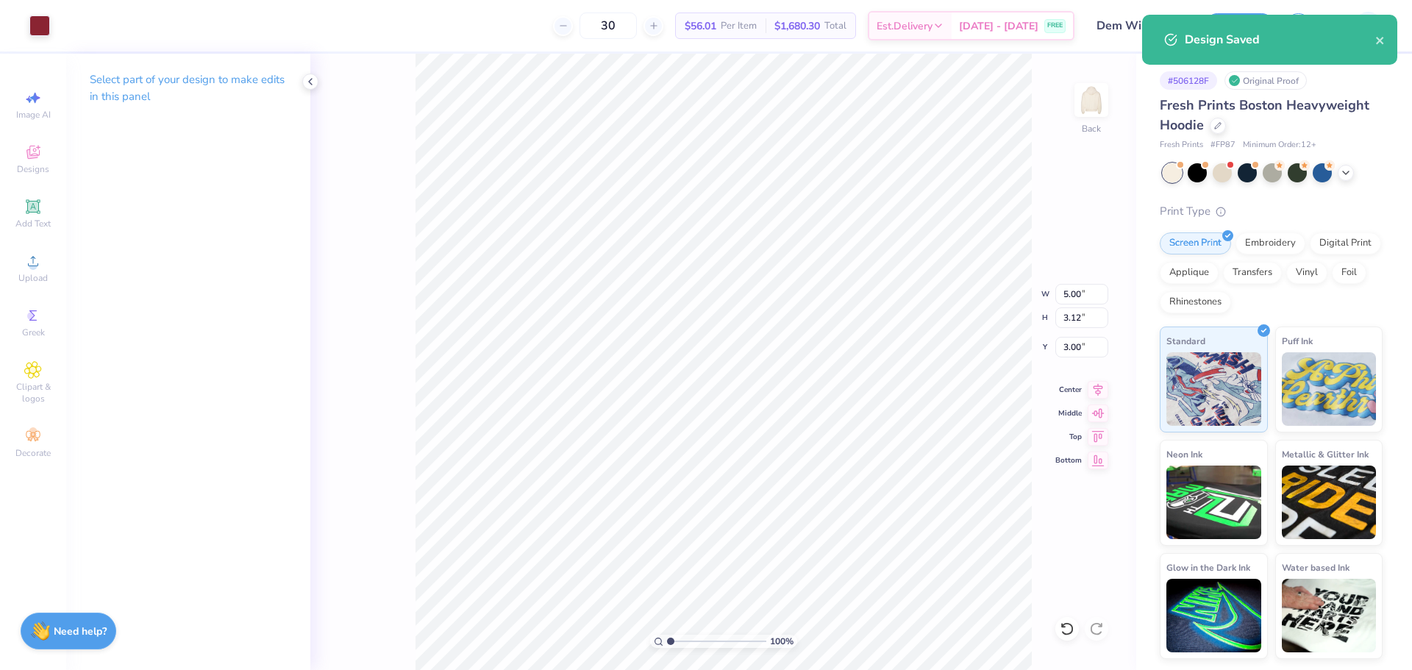
click at [439, 29] on div "30 $56.01 Per Item $1,680.30 Total Est. Delivery Aug 22 - 25 FREE" at bounding box center [567, 25] width 1013 height 51
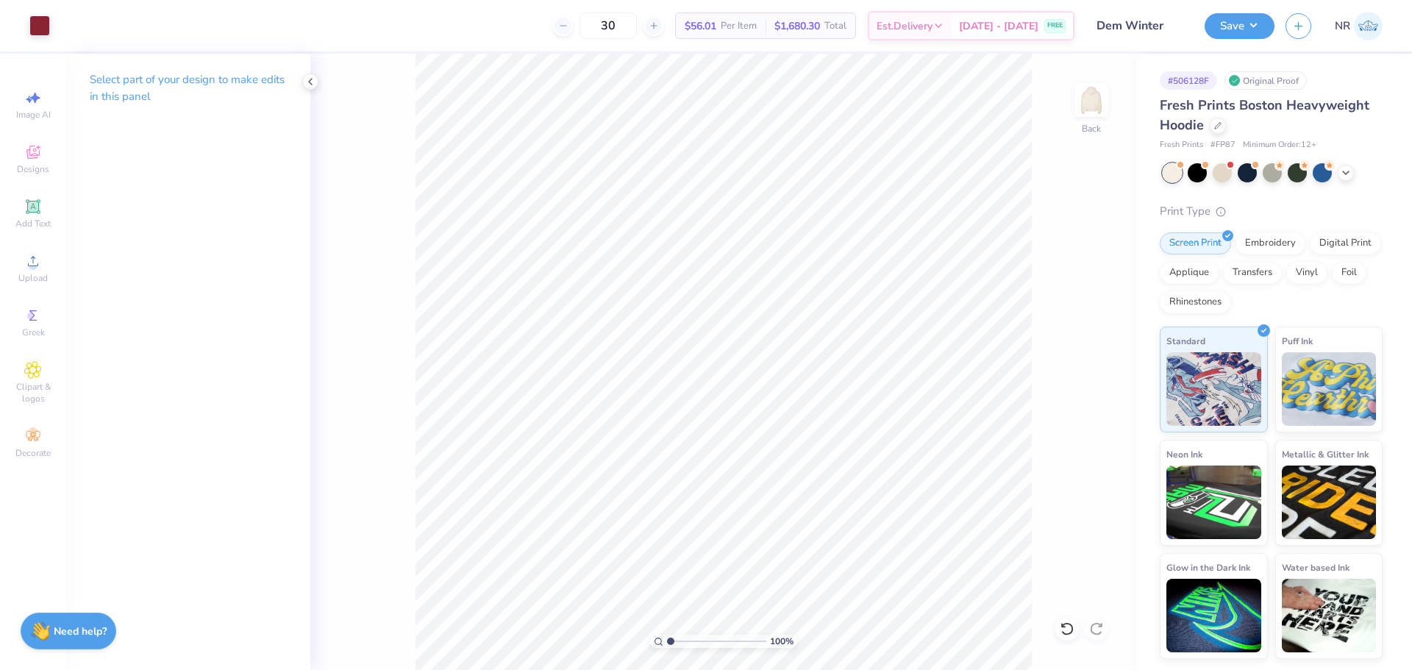
drag, startPoint x: 418, startPoint y: 31, endPoint x: 528, endPoint y: 0, distance: 113.8
click at [420, 31] on div "30 $56.01 Per Item $1,680.30 Total Est. Delivery Aug 22 - 25 FREE" at bounding box center [567, 25] width 1013 height 51
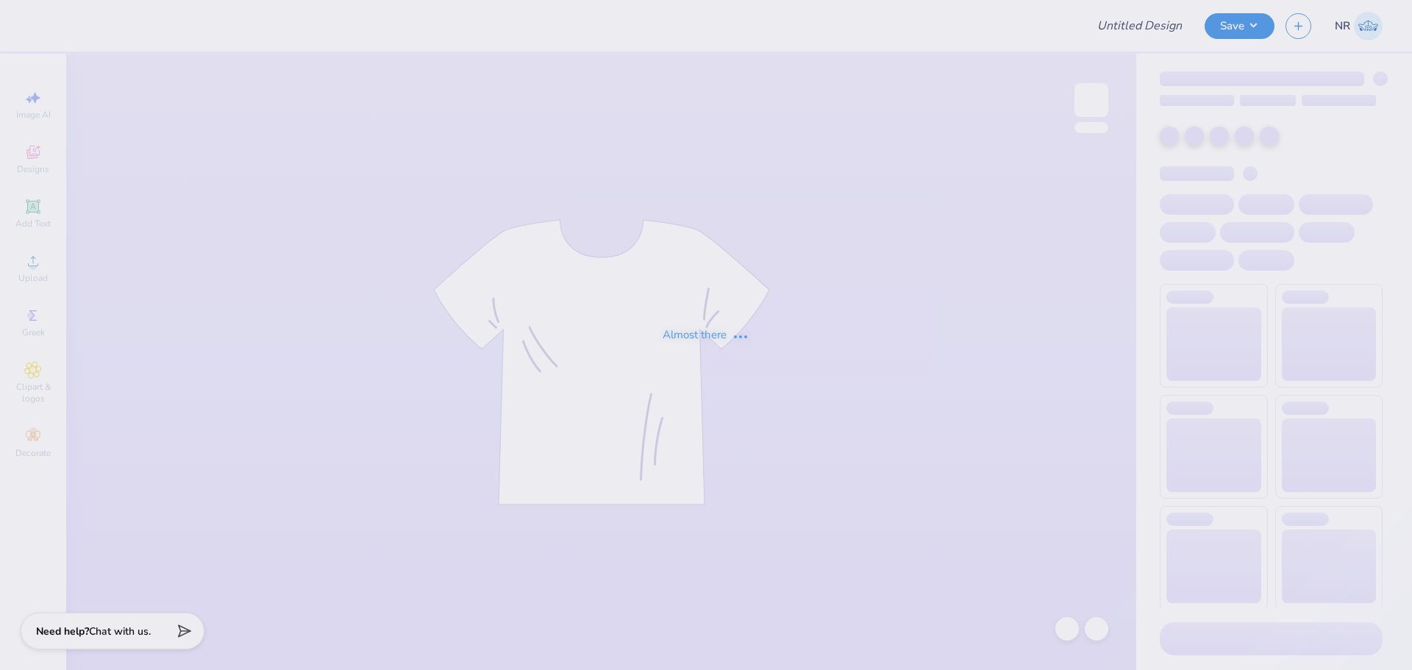
type input "Merch for [PERSON_NAME] Memorial Foundation"
type input "gphi star tee"
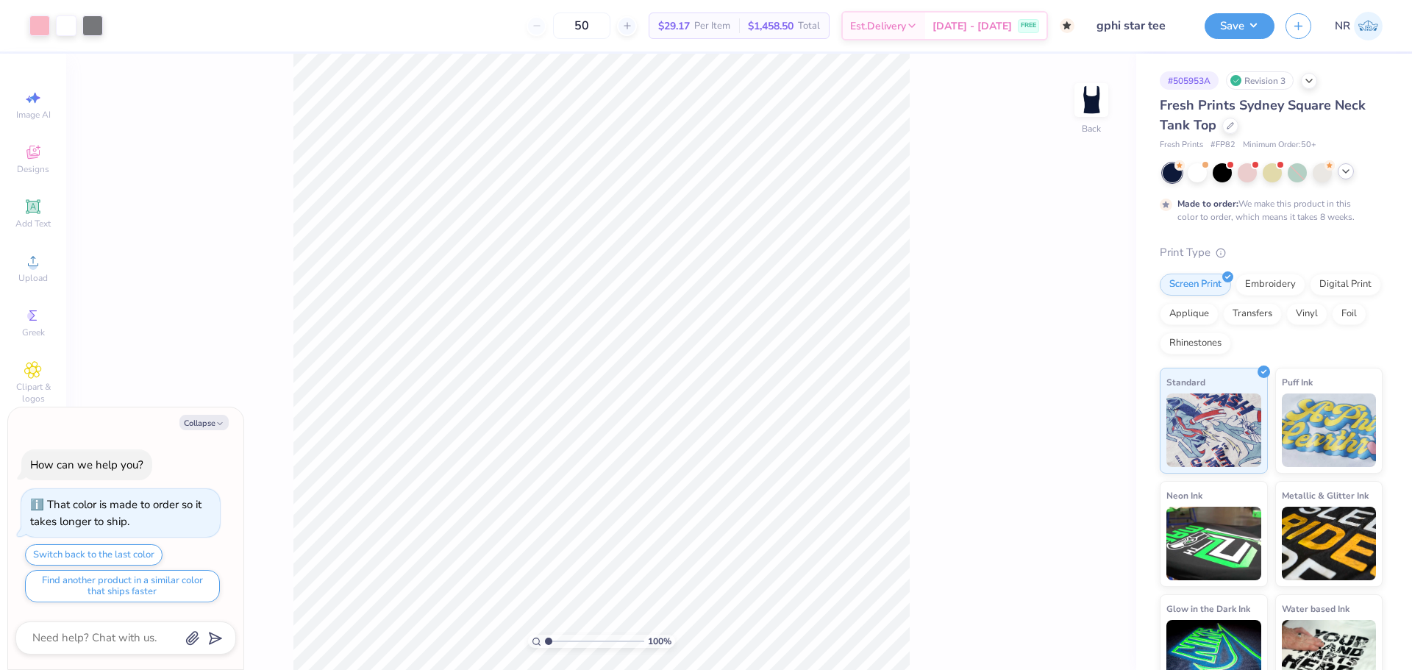
click at [1350, 169] on icon at bounding box center [1346, 171] width 12 height 12
type textarea "x"
